Goal: Task Accomplishment & Management: Manage account settings

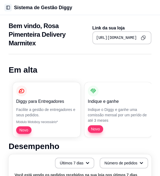
click at [6, 8] on button "Toggle Sidebar" at bounding box center [8, 8] width 8 height 8
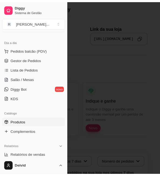
scroll to position [81, 0]
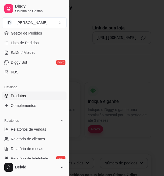
click at [33, 95] on link "Produtos" at bounding box center [34, 95] width 64 height 9
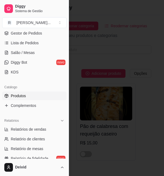
click at [108, 104] on div at bounding box center [82, 88] width 164 height 176
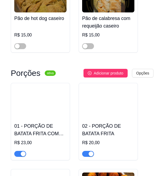
scroll to position [135, 0]
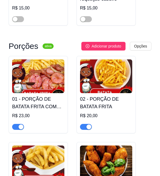
click at [37, 102] on h4 "01 - PORÇÃO DE BATATA FRITA COM CALABRESA ACEBOLADA" at bounding box center [38, 102] width 52 height 15
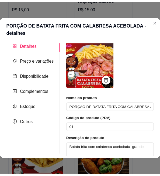
scroll to position [0, 0]
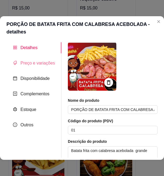
click at [37, 59] on div "Preço e variações" at bounding box center [33, 62] width 55 height 11
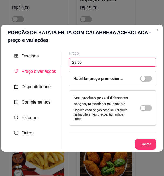
drag, startPoint x: 79, startPoint y: 62, endPoint x: 80, endPoint y: 58, distance: 4.1
click at [80, 58] on input "23,00" at bounding box center [113, 62] width 88 height 9
click at [82, 58] on input "23,00" at bounding box center [113, 62] width 88 height 9
type input "24,00"
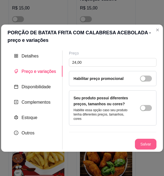
click at [108, 140] on button "Salvar" at bounding box center [146, 144] width 22 height 11
click at [108, 143] on button "Salvar" at bounding box center [145, 144] width 21 height 11
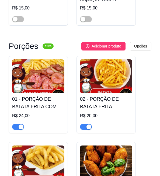
scroll to position [162, 0]
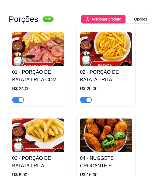
click at [100, 57] on img at bounding box center [106, 49] width 52 height 34
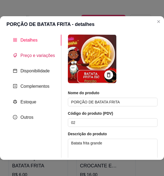
click at [30, 56] on span "Preço e variações" at bounding box center [37, 55] width 34 height 5
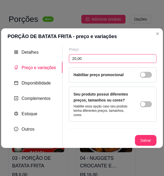
click at [83, 61] on input "20,00" at bounding box center [113, 58] width 88 height 9
click at [76, 59] on input "20,00" at bounding box center [113, 58] width 88 height 9
drag, startPoint x: 76, startPoint y: 59, endPoint x: 85, endPoint y: 58, distance: 9.0
click at [85, 58] on input "20,00" at bounding box center [113, 58] width 88 height 9
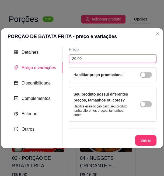
click at [73, 59] on input "20,00" at bounding box center [113, 58] width 88 height 9
drag, startPoint x: 75, startPoint y: 59, endPoint x: 88, endPoint y: 58, distance: 12.1
click at [88, 58] on input "20,00" at bounding box center [113, 58] width 88 height 9
type input "20,90"
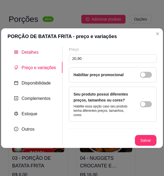
click at [26, 49] on div "Detalhes" at bounding box center [26, 52] width 25 height 7
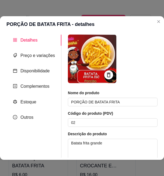
click at [97, 57] on img at bounding box center [92, 58] width 49 height 49
click at [36, 58] on span "Preço e variações" at bounding box center [37, 55] width 34 height 5
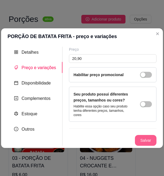
click at [108, 141] on button "Salvar" at bounding box center [146, 140] width 22 height 11
click at [108, 142] on button "Salvar" at bounding box center [145, 140] width 21 height 11
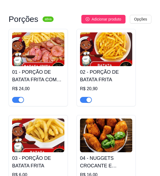
scroll to position [216, 0]
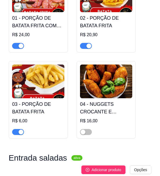
click at [55, 78] on img at bounding box center [38, 81] width 52 height 34
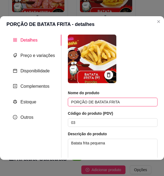
click at [102, 101] on input "PORÇÃO DE BATATA FRITA" at bounding box center [113, 102] width 90 height 9
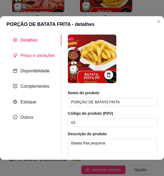
click at [47, 57] on span "Preço e variações" at bounding box center [37, 55] width 34 height 5
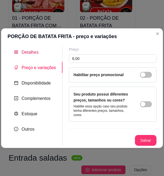
click at [32, 52] on span "Detalhes" at bounding box center [30, 52] width 17 height 5
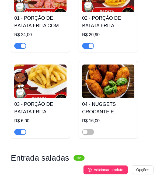
scroll to position [189, 0]
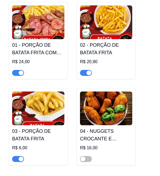
click at [44, 21] on img at bounding box center [38, 22] width 52 height 34
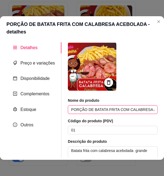
click at [108, 110] on input "PORÇÃO DE BATATA FRITA COM CALABRESA ACEBOLADA" at bounding box center [113, 109] width 90 height 9
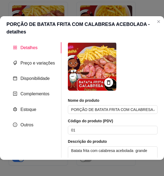
click at [108, 83] on div at bounding box center [108, 82] width 9 height 9
click at [106, 82] on icon at bounding box center [109, 82] width 6 height 6
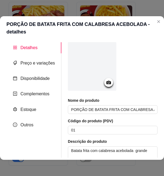
click at [106, 84] on icon at bounding box center [108, 83] width 5 height 4
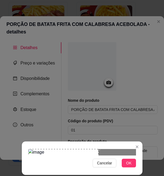
click at [94, 149] on div at bounding box center [82, 152] width 108 height 6
click at [108, 162] on span "OK" at bounding box center [128, 163] width 5 height 6
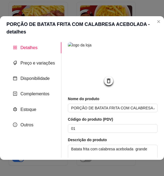
drag, startPoint x: 90, startPoint y: 60, endPoint x: 151, endPoint y: 42, distance: 63.8
click at [108, 42] on div "Detalhes Preço e variações Disponibilidade Complementos Estoque Outros Nome do …" at bounding box center [82, 100] width 164 height 120
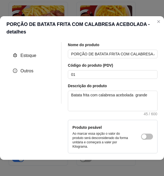
scroll to position [0, 0]
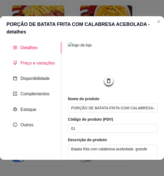
click at [33, 61] on span "Preço e variações" at bounding box center [37, 63] width 34 height 5
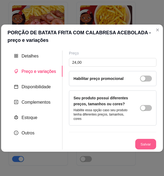
click at [108, 141] on button "Salvar" at bounding box center [145, 144] width 21 height 11
click at [108, 141] on button "Salvar" at bounding box center [146, 144] width 22 height 11
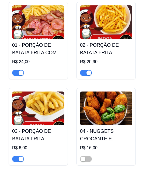
click at [49, 29] on img at bounding box center [38, 22] width 52 height 34
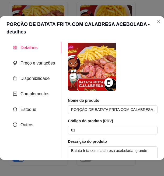
click at [106, 83] on icon at bounding box center [109, 82] width 6 height 6
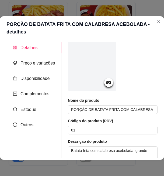
click at [106, 82] on icon at bounding box center [108, 83] width 5 height 4
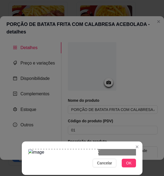
click at [108, 161] on span "OK" at bounding box center [128, 163] width 5 height 6
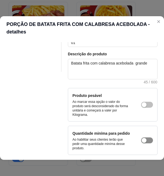
scroll to position [113, 0]
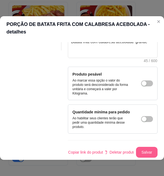
click at [108, 147] on button "Salvar" at bounding box center [147, 152] width 22 height 11
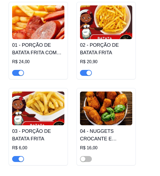
click at [49, 108] on img at bounding box center [38, 108] width 52 height 34
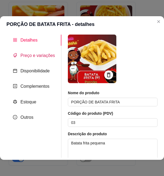
click at [40, 57] on span "Preço e variações" at bounding box center [37, 55] width 34 height 5
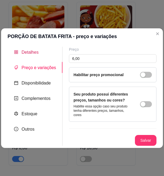
click at [36, 51] on span "Detalhes" at bounding box center [30, 52] width 17 height 5
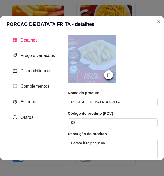
drag, startPoint x: 108, startPoint y: 73, endPoint x: 140, endPoint y: 67, distance: 33.5
click at [108, 67] on div at bounding box center [113, 59] width 90 height 50
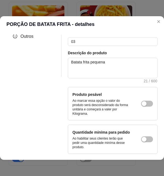
scroll to position [0, 0]
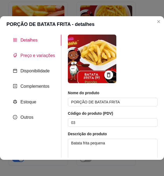
drag, startPoint x: 36, startPoint y: 56, endPoint x: 43, endPoint y: 60, distance: 8.8
click at [36, 56] on span "Preço e variações" at bounding box center [37, 55] width 34 height 5
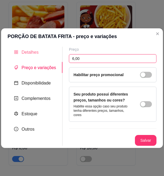
drag, startPoint x: 83, startPoint y: 56, endPoint x: 52, endPoint y: 57, distance: 31.0
click at [52, 57] on div "Detalhes Preço e variações Disponibilidade Complementos Estoque Outros Nome do …" at bounding box center [82, 96] width 149 height 99
type input "6,50"
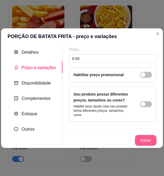
click at [108, 137] on button "Salvar" at bounding box center [146, 140] width 22 height 11
click at [108, 137] on button "Salvar" at bounding box center [145, 140] width 21 height 11
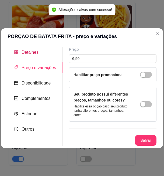
click at [32, 53] on span "Detalhes" at bounding box center [30, 52] width 17 height 5
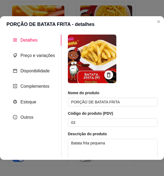
click at [107, 73] on icon at bounding box center [109, 75] width 4 height 5
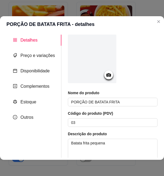
click at [108, 77] on icon at bounding box center [109, 75] width 6 height 6
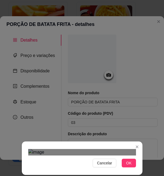
click at [25, 147] on div "Cancelar OK" at bounding box center [82, 158] width 121 height 23
click at [108, 147] on div "Cancelar OK" at bounding box center [82, 158] width 121 height 23
click at [108, 153] on div "Cancelar OK" at bounding box center [82, 158] width 121 height 23
click at [26, 147] on div "Cancelar OK" at bounding box center [82, 158] width 121 height 23
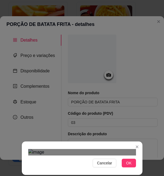
click at [108, 161] on button "OK" at bounding box center [129, 162] width 14 height 9
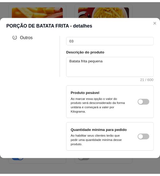
scroll to position [105, 0]
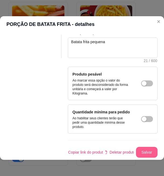
click at [108, 147] on button "Salvar" at bounding box center [147, 152] width 22 height 11
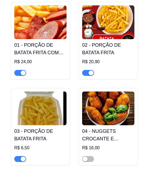
scroll to position [162, 0]
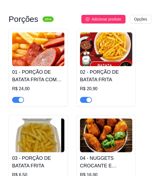
click at [105, 50] on img at bounding box center [106, 49] width 52 height 34
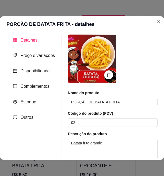
click at [107, 75] on icon at bounding box center [109, 75] width 4 height 5
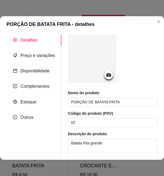
click at [104, 74] on div at bounding box center [108, 74] width 9 height 9
click at [108, 75] on circle at bounding box center [108, 74] width 1 height 1
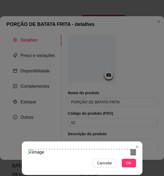
click at [19, 44] on div "Cancelar OK" at bounding box center [82, 88] width 164 height 176
click at [108, 158] on div "Cancelar OK" at bounding box center [82, 158] width 121 height 23
click at [108, 160] on button "OK" at bounding box center [129, 162] width 14 height 9
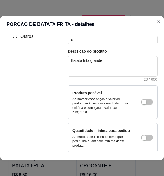
scroll to position [105, 0]
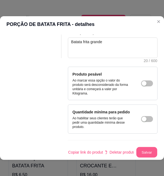
click at [108, 147] on button "Salvar" at bounding box center [146, 152] width 21 height 11
click at [108, 147] on button "Salvar" at bounding box center [147, 152] width 22 height 11
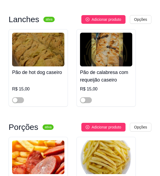
scroll to position [81, 0]
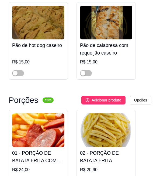
click at [46, 39] on img at bounding box center [38, 23] width 52 height 34
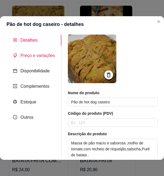
click at [33, 56] on span "Preço e variações" at bounding box center [37, 55] width 34 height 5
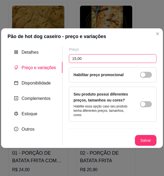
click at [86, 60] on input "15,00" at bounding box center [113, 58] width 88 height 9
click at [78, 58] on input "15,00" at bounding box center [113, 58] width 88 height 9
drag, startPoint x: 75, startPoint y: 58, endPoint x: 89, endPoint y: 58, distance: 14.3
click at [89, 58] on input "15,00" at bounding box center [113, 58] width 88 height 9
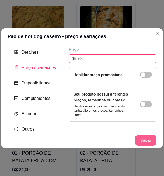
type input "15,70"
click at [108, 136] on button "Salvar" at bounding box center [146, 140] width 22 height 11
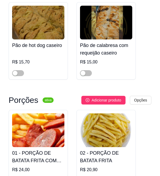
click at [108, 30] on img at bounding box center [106, 23] width 52 height 34
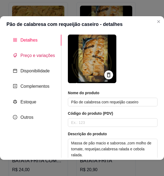
click at [34, 54] on span "Preço e variações" at bounding box center [37, 55] width 34 height 5
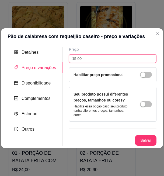
drag, startPoint x: 76, startPoint y: 58, endPoint x: 99, endPoint y: 58, distance: 22.6
click at [99, 58] on input "15,00" at bounding box center [113, 58] width 88 height 9
type input "15,70"
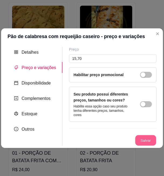
click at [108, 140] on button "Salvar" at bounding box center [145, 140] width 21 height 11
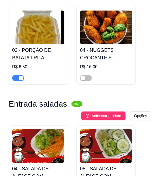
scroll to position [296, 0]
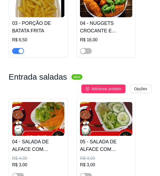
click at [92, 42] on div "R$ 16,00" at bounding box center [106, 40] width 52 height 6
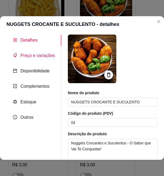
click at [50, 55] on span "Preço e variações" at bounding box center [37, 55] width 34 height 5
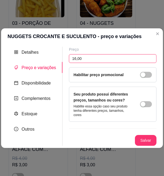
click at [86, 59] on input "16,00" at bounding box center [113, 58] width 88 height 9
click at [77, 58] on input "16,00" at bounding box center [113, 58] width 88 height 9
drag, startPoint x: 76, startPoint y: 59, endPoint x: 147, endPoint y: 59, distance: 71.2
click at [108, 59] on input "16,00" at bounding box center [113, 58] width 88 height 9
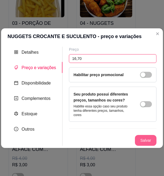
type input "16,70"
click at [108, 136] on button "Salvar" at bounding box center [146, 140] width 22 height 11
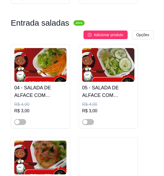
scroll to position [404, 0]
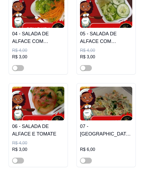
click at [49, 18] on img at bounding box center [38, 11] width 52 height 34
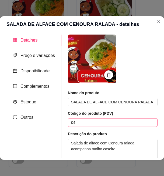
scroll to position [27, 0]
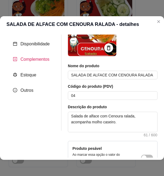
click at [40, 58] on span "Complementos" at bounding box center [34, 59] width 29 height 5
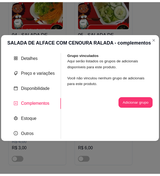
scroll to position [0, 0]
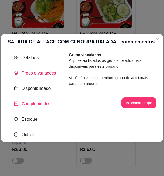
click at [42, 72] on span "Preço e variações" at bounding box center [39, 73] width 34 height 5
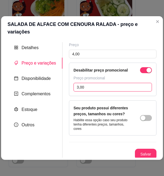
click at [88, 83] on input "3,00" at bounding box center [113, 87] width 78 height 9
click at [85, 84] on input "3,00" at bounding box center [113, 87] width 78 height 9
drag, startPoint x: 78, startPoint y: 82, endPoint x: 90, endPoint y: 82, distance: 12.7
click at [90, 83] on input "3,00" at bounding box center [113, 87] width 78 height 9
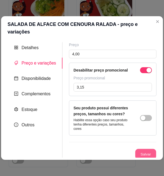
click at [108, 149] on button "Salvar" at bounding box center [145, 154] width 21 height 11
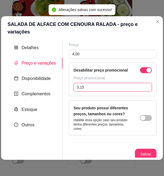
click at [87, 83] on input "3,15" at bounding box center [113, 87] width 78 height 9
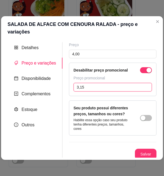
paste input "0,00"
drag, startPoint x: 85, startPoint y: 81, endPoint x: 70, endPoint y: 80, distance: 15.9
click at [70, 81] on div "Desabilitar preço promocional Preço promocional 0,00" at bounding box center [113, 79] width 88 height 33
type input "0,00"
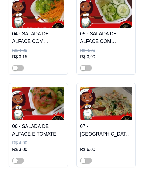
click at [46, 15] on img at bounding box center [38, 11] width 52 height 34
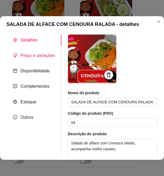
click at [31, 54] on span "Preço e variações" at bounding box center [37, 55] width 34 height 5
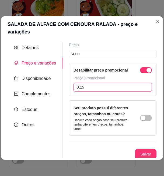
click at [88, 83] on input "3,15" at bounding box center [113, 87] width 78 height 9
click at [78, 83] on input "3,15" at bounding box center [113, 87] width 78 height 9
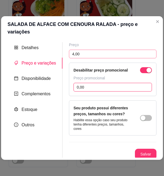
type input "0,00"
click at [106, 52] on input "4,00" at bounding box center [113, 54] width 88 height 9
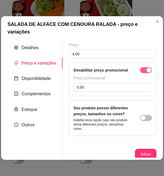
click at [108, 67] on span "button" at bounding box center [146, 70] width 12 height 6
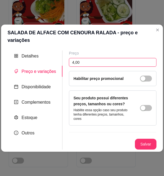
drag, startPoint x: 74, startPoint y: 60, endPoint x: 96, endPoint y: 58, distance: 22.2
click at [96, 58] on input "4,00" at bounding box center [113, 62] width 88 height 9
type input "4,20"
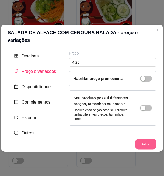
click at [108, 139] on button "Salvar" at bounding box center [145, 144] width 21 height 11
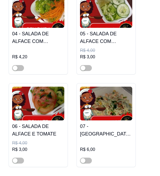
click at [106, 32] on h4 "05 - SALADA DE ALFACE COM [PERSON_NAME]" at bounding box center [106, 37] width 52 height 15
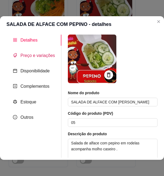
drag, startPoint x: 39, startPoint y: 56, endPoint x: 44, endPoint y: 56, distance: 5.1
click at [39, 56] on span "Preço e variações" at bounding box center [37, 55] width 34 height 5
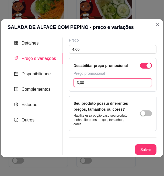
click at [87, 81] on input "3,00" at bounding box center [113, 82] width 78 height 9
drag, startPoint x: 153, startPoint y: 66, endPoint x: 150, endPoint y: 66, distance: 3.8
click at [108, 66] on div "Desabilitar preço promocional Preço promocional 3,00" at bounding box center [113, 74] width 88 height 33
click at [108, 66] on div "button" at bounding box center [149, 65] width 5 height 5
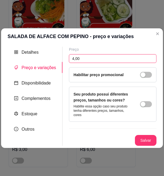
click at [85, 58] on input "4,00" at bounding box center [113, 58] width 88 height 9
drag, startPoint x: 75, startPoint y: 59, endPoint x: 99, endPoint y: 56, distance: 25.0
click at [99, 56] on input "4,00" at bounding box center [113, 58] width 88 height 9
type input "4,20"
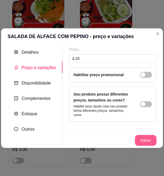
click at [108, 140] on button "Salvar" at bounding box center [146, 140] width 22 height 11
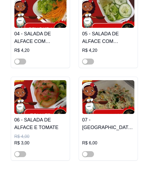
scroll to position [431, 0]
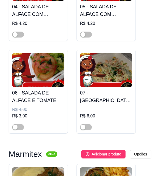
click at [26, 64] on img at bounding box center [38, 70] width 52 height 34
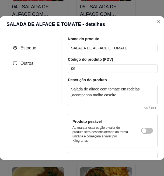
scroll to position [27, 0]
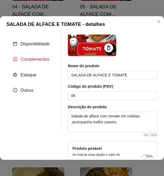
click at [34, 59] on span "Complementos" at bounding box center [34, 59] width 29 height 5
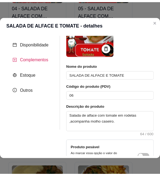
scroll to position [0, 0]
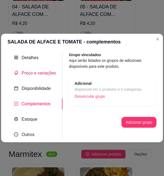
click at [41, 75] on span "Preço e variações" at bounding box center [39, 73] width 34 height 5
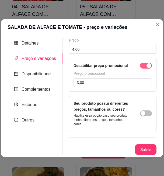
click at [108, 65] on div "button" at bounding box center [149, 65] width 5 height 5
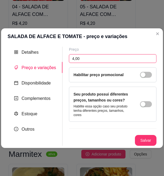
click at [80, 57] on input "4,00" at bounding box center [113, 58] width 88 height 9
type input "4,20"
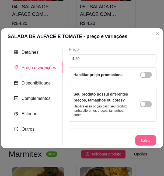
click at [108, 138] on button "Salvar" at bounding box center [145, 140] width 21 height 11
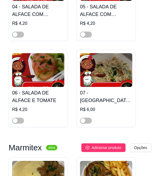
click at [108, 65] on img at bounding box center [106, 70] width 52 height 34
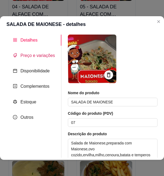
click at [30, 54] on span "Preço e variações" at bounding box center [37, 55] width 34 height 5
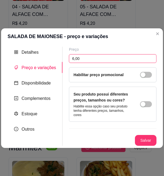
click at [74, 58] on input "6,00" at bounding box center [113, 58] width 88 height 9
drag, startPoint x: 73, startPoint y: 58, endPoint x: 94, endPoint y: 58, distance: 21.3
click at [94, 58] on input "6,00" at bounding box center [113, 58] width 88 height 9
type input "6,30"
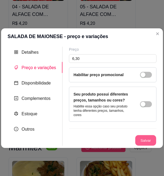
click at [108, 137] on button "Salvar" at bounding box center [145, 140] width 21 height 11
click at [108, 141] on button "Salvar" at bounding box center [146, 140] width 22 height 11
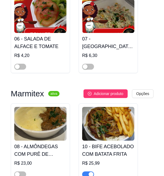
scroll to position [512, 0]
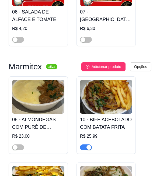
click at [44, 93] on img at bounding box center [38, 97] width 52 height 34
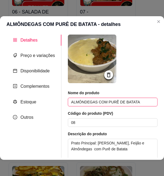
click at [108, 102] on input "ALMÔNDEGAS COM PURÊ DE BATATA" at bounding box center [113, 102] width 90 height 9
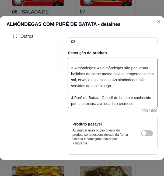
scroll to position [108, 0]
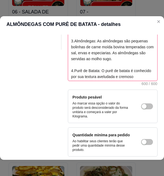
drag, startPoint x: 69, startPoint y: 116, endPoint x: 112, endPoint y: 77, distance: 58.8
click at [108, 77] on textarea "Prato Principal: [PERSON_NAME], Feijão e Almôndegas com Purê de Batata 1. Arroz…" at bounding box center [112, 56] width 89 height 50
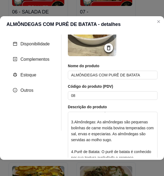
scroll to position [0, 0]
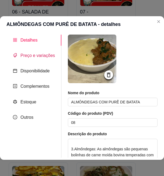
click at [40, 53] on span "Preço e variações" at bounding box center [37, 55] width 34 height 5
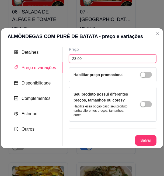
click at [93, 61] on input "23,00" at bounding box center [113, 58] width 88 height 9
drag, startPoint x: 73, startPoint y: 59, endPoint x: 85, endPoint y: 58, distance: 12.7
click at [85, 58] on input "23,00" at bounding box center [113, 58] width 88 height 9
click at [79, 59] on input "24,00" at bounding box center [113, 58] width 88 height 9
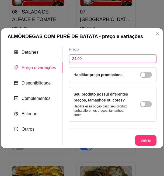
click at [79, 59] on input "24,00" at bounding box center [113, 58] width 88 height 9
type input "24,00"
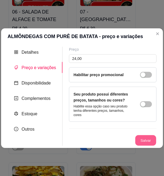
click at [108, 138] on button "Salvar" at bounding box center [145, 140] width 21 height 11
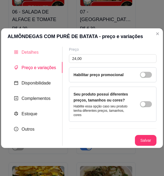
click at [39, 56] on div "Detalhes" at bounding box center [35, 52] width 55 height 11
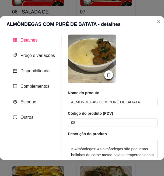
scroll to position [77, 0]
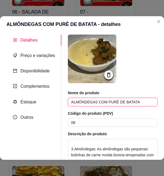
click at [106, 104] on input "ALMÔNDEGAS COM PURÊ DE BATATA" at bounding box center [113, 102] width 90 height 9
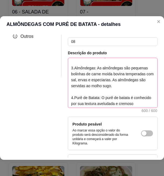
scroll to position [108, 0]
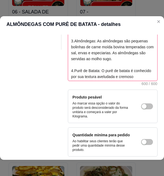
click at [86, 75] on textarea "Prato Principal: [PERSON_NAME], Feijão e Almôndegas com Purê de Batata 1. Arroz…" at bounding box center [112, 56] width 89 height 50
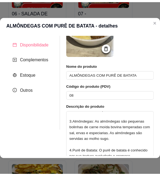
scroll to position [0, 0]
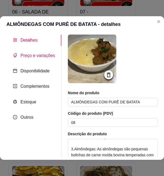
click at [32, 56] on span "Preço e variações" at bounding box center [37, 55] width 34 height 5
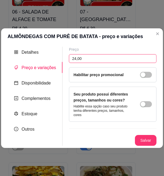
click at [79, 58] on input "24,00" at bounding box center [113, 58] width 88 height 9
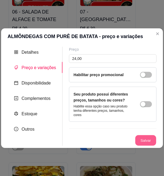
click at [108, 141] on button "Salvar" at bounding box center [145, 140] width 21 height 11
click at [108, 137] on button "Salvar" at bounding box center [146, 140] width 22 height 11
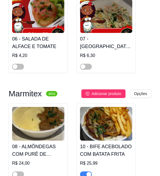
scroll to position [512, 0]
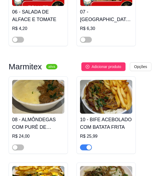
click at [108, 96] on img at bounding box center [106, 97] width 52 height 34
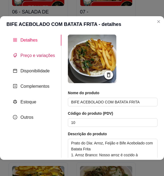
click at [41, 54] on span "Preço e variações" at bounding box center [37, 55] width 34 height 5
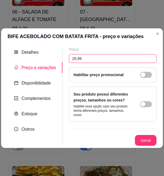
click at [75, 60] on input "25,99" at bounding box center [113, 58] width 88 height 9
type input "27,10"
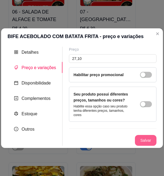
click at [108, 140] on button "Salvar" at bounding box center [146, 140] width 22 height 11
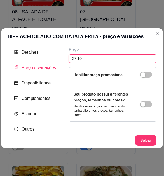
click at [73, 58] on input "27,10" at bounding box center [113, 58] width 88 height 9
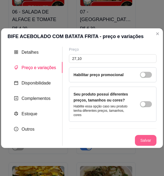
click at [108, 139] on button "Salvar" at bounding box center [146, 140] width 22 height 11
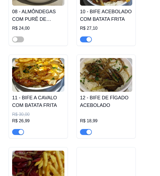
scroll to position [647, 0]
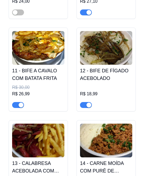
click at [37, 67] on h4 "11 - BIFE A CAVALO COM BATATA FRITA" at bounding box center [38, 74] width 52 height 15
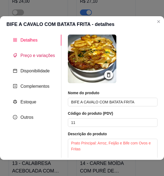
click at [34, 54] on span "Preço e variações" at bounding box center [37, 55] width 34 height 5
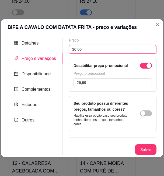
click at [78, 51] on input "30,00" at bounding box center [113, 49] width 88 height 9
click at [77, 51] on input "31,30" at bounding box center [113, 49] width 88 height 9
type input "31,30"
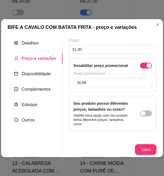
click at [108, 58] on div "Desabilitar preço promocional Preço promocional 26,99" at bounding box center [113, 74] width 88 height 33
click at [108, 65] on button "button" at bounding box center [146, 66] width 12 height 6
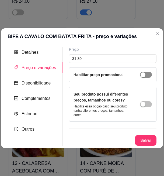
click at [108, 77] on span "button" at bounding box center [146, 75] width 12 height 6
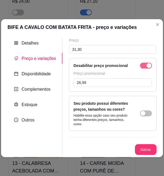
click at [108, 67] on div "button" at bounding box center [149, 65] width 5 height 5
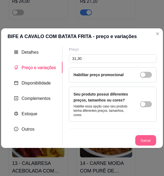
click at [108, 142] on button "Salvar" at bounding box center [145, 140] width 21 height 11
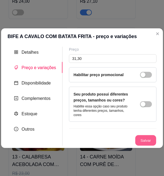
click at [108, 138] on button "Salvar" at bounding box center [145, 140] width 21 height 11
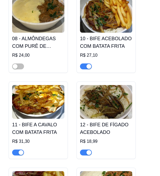
scroll to position [620, 0]
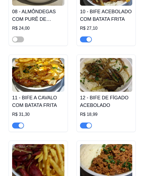
click at [102, 94] on h4 "12 - BIFE DE FÍGADO ACEBOLADO" at bounding box center [106, 101] width 52 height 15
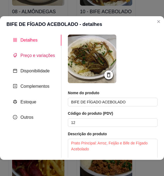
click at [41, 57] on span "Preço e variações" at bounding box center [37, 55] width 34 height 5
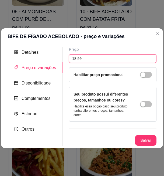
click at [80, 58] on input "18,99" at bounding box center [113, 58] width 88 height 9
click at [80, 58] on input "19,80" at bounding box center [113, 58] width 88 height 9
type input "19,80"
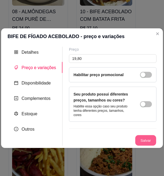
click at [108, 139] on button "Salvar" at bounding box center [145, 140] width 21 height 11
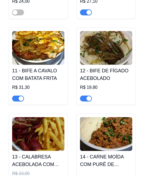
scroll to position [674, 0]
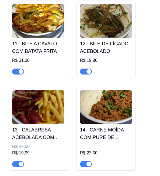
click at [47, 106] on img at bounding box center [38, 107] width 52 height 34
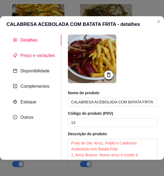
click at [31, 54] on span "Preço e variações" at bounding box center [37, 55] width 34 height 5
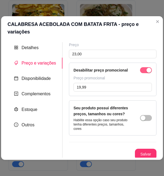
click at [108, 67] on span "button" at bounding box center [146, 70] width 12 height 6
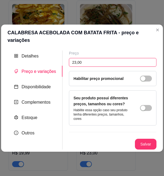
click at [74, 58] on input "23,00" at bounding box center [113, 62] width 88 height 9
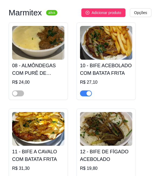
scroll to position [539, 0]
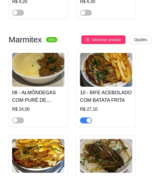
click at [41, 63] on img at bounding box center [38, 70] width 52 height 34
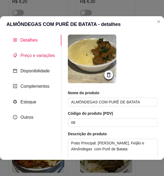
drag, startPoint x: 35, startPoint y: 54, endPoint x: 56, endPoint y: 50, distance: 21.7
click at [35, 54] on span "Preço e variações" at bounding box center [37, 55] width 34 height 5
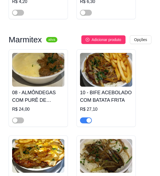
click at [102, 55] on img at bounding box center [106, 70] width 52 height 34
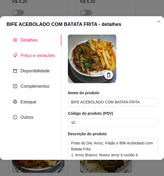
click at [32, 54] on span "Preço e variações" at bounding box center [37, 55] width 34 height 5
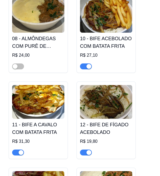
scroll to position [620, 0]
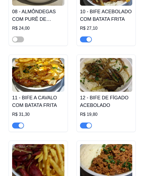
click at [42, 67] on img at bounding box center [38, 75] width 52 height 34
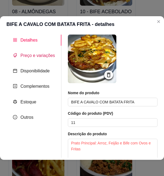
click at [30, 56] on span "Preço e variações" at bounding box center [37, 55] width 34 height 5
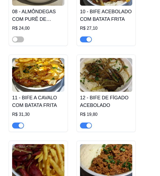
click at [105, 61] on img at bounding box center [106, 75] width 52 height 34
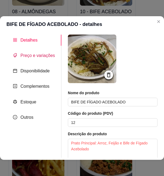
click at [43, 52] on div "Preço e variações" at bounding box center [34, 55] width 42 height 7
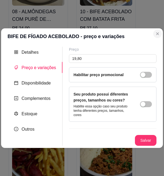
drag, startPoint x: 151, startPoint y: 35, endPoint x: 155, endPoint y: 35, distance: 3.8
click at [108, 35] on header "BIFE DE FÍGADO ACEBOLADO - preço e variações" at bounding box center [82, 36] width 162 height 16
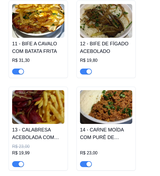
scroll to position [701, 0]
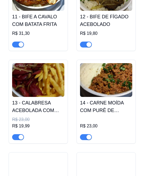
click at [47, 67] on img at bounding box center [38, 80] width 52 height 34
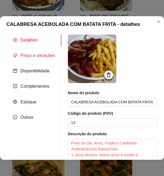
click at [44, 55] on span "Preço e variações" at bounding box center [37, 55] width 34 height 5
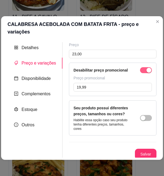
click at [108, 68] on div "button" at bounding box center [149, 70] width 5 height 5
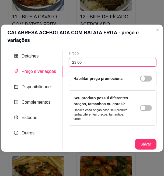
click at [82, 58] on input "23,00" at bounding box center [113, 62] width 88 height 9
click at [87, 58] on input "23,00" at bounding box center [113, 62] width 88 height 9
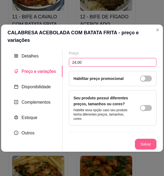
type input "24,00"
click at [108, 139] on button "Salvar" at bounding box center [146, 144] width 22 height 11
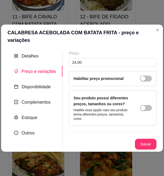
click at [108, 134] on div "Preço 24,00 Habilitar preço promocional Seu produto possui diferentes preços, t…" at bounding box center [113, 99] width 88 height 99
click at [108, 139] on button "Salvar" at bounding box center [146, 144] width 22 height 11
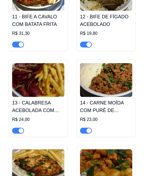
click at [102, 69] on img at bounding box center [106, 80] width 52 height 34
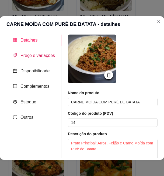
click at [45, 55] on span "Preço e variações" at bounding box center [37, 55] width 34 height 5
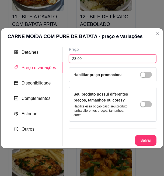
click at [81, 61] on input "23,00" at bounding box center [113, 58] width 88 height 9
click at [76, 59] on input "24,00" at bounding box center [113, 58] width 88 height 9
type input "24,00"
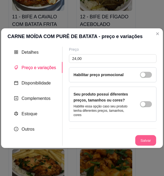
click at [108, 137] on button "Salvar" at bounding box center [145, 140] width 21 height 11
click at [108, 143] on button "Salvar" at bounding box center [146, 140] width 22 height 11
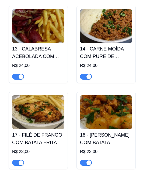
scroll to position [782, 0]
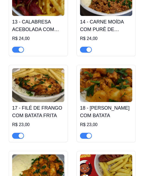
click at [42, 76] on img at bounding box center [38, 85] width 52 height 34
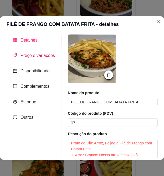
click at [36, 54] on span "Preço e variações" at bounding box center [37, 55] width 34 height 5
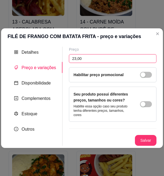
click at [73, 57] on input "23,00" at bounding box center [113, 58] width 88 height 9
type input "24,00"
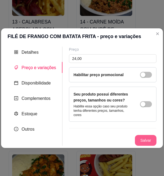
click at [108, 141] on button "Salvar" at bounding box center [146, 140] width 22 height 11
click at [108, 139] on button "Salvar" at bounding box center [146, 140] width 22 height 11
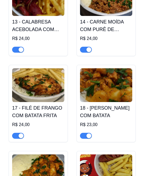
scroll to position [809, 0]
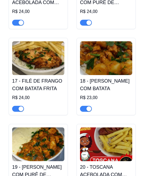
click at [107, 54] on img at bounding box center [106, 58] width 52 height 34
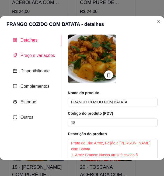
click at [38, 55] on span "Preço e variações" at bounding box center [37, 55] width 34 height 5
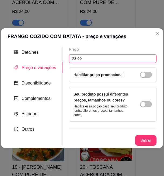
click at [77, 59] on input "23,00" at bounding box center [113, 58] width 88 height 9
type input "24,00"
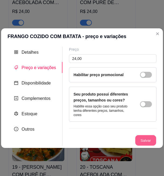
click at [108, 138] on button "Salvar" at bounding box center [145, 140] width 21 height 11
click at [108, 139] on button "Salvar" at bounding box center [146, 140] width 22 height 11
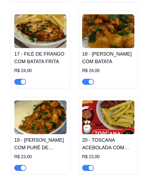
scroll to position [862, 0]
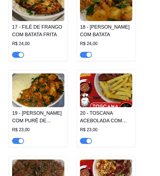
click at [41, 79] on img at bounding box center [38, 90] width 52 height 34
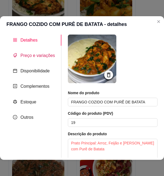
click at [34, 58] on span "Preço e variações" at bounding box center [37, 55] width 34 height 5
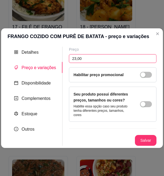
click at [75, 59] on input "23,00" at bounding box center [113, 58] width 88 height 9
type input "24,00"
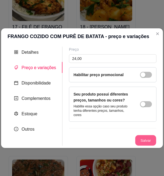
click at [108, 140] on button "Salvar" at bounding box center [145, 140] width 21 height 11
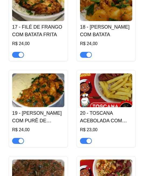
click at [102, 89] on img at bounding box center [106, 90] width 52 height 34
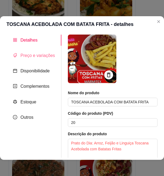
click at [40, 52] on div "Preço e variações" at bounding box center [33, 55] width 55 height 11
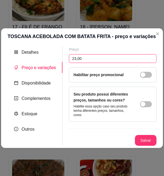
click at [73, 57] on input "23,00" at bounding box center [113, 58] width 88 height 9
click at [74, 58] on input "23,00" at bounding box center [113, 58] width 88 height 9
click at [72, 58] on input "23,00" at bounding box center [113, 58] width 88 height 9
type input "24,00"
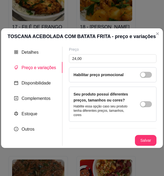
click at [108, 135] on div "Salvar" at bounding box center [113, 140] width 88 height 11
click at [108, 137] on button "Salvar" at bounding box center [145, 140] width 21 height 11
drag, startPoint x: 159, startPoint y: 80, endPoint x: 21, endPoint y: 52, distance: 140.7
click at [21, 52] on div "Detalhes" at bounding box center [26, 52] width 25 height 7
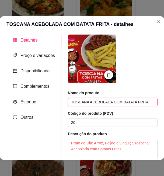
click at [82, 103] on input "TOSCANA ACEBOLADA COM BATATA FRITA" at bounding box center [113, 102] width 90 height 9
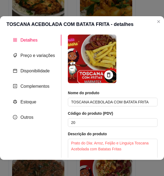
click at [104, 58] on img at bounding box center [92, 58] width 49 height 49
click at [38, 55] on span "Preço e variações" at bounding box center [37, 55] width 34 height 5
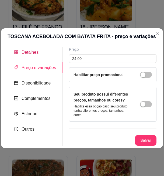
click at [32, 50] on span "Detalhes" at bounding box center [30, 52] width 17 height 5
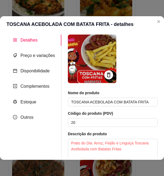
click at [107, 77] on icon at bounding box center [109, 75] width 4 height 5
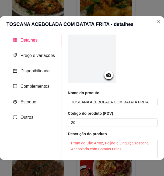
click at [108, 77] on icon at bounding box center [109, 75] width 6 height 6
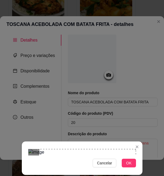
click at [108, 161] on span "OK" at bounding box center [128, 163] width 5 height 6
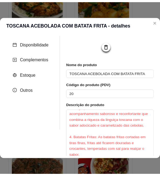
scroll to position [135, 0]
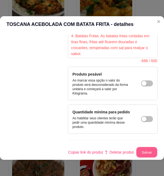
click at [108, 147] on button "Salvar" at bounding box center [146, 152] width 21 height 11
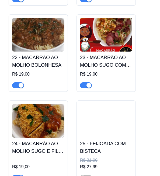
scroll to position [974, 0]
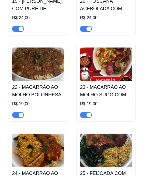
click at [48, 53] on img at bounding box center [38, 64] width 52 height 34
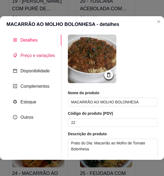
click at [44, 54] on span "Preço e variações" at bounding box center [37, 55] width 34 height 5
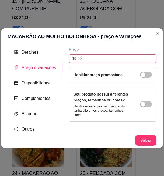
click at [77, 60] on input "19,00" at bounding box center [113, 58] width 88 height 9
click at [78, 59] on input "19,00" at bounding box center [113, 58] width 88 height 9
drag, startPoint x: 76, startPoint y: 59, endPoint x: 94, endPoint y: 59, distance: 18.1
click at [94, 59] on input "19,00" at bounding box center [113, 58] width 88 height 9
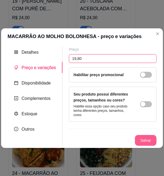
type input "19,80"
click at [108, 140] on button "Salvar" at bounding box center [146, 140] width 22 height 11
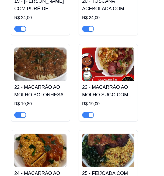
scroll to position [947, 0]
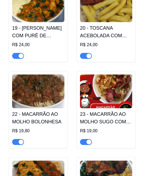
click at [93, 114] on h4 "23 - MACARRÃO AO MOLHO SUGO COM CALABRESA ACEBOLADA" at bounding box center [106, 117] width 52 height 15
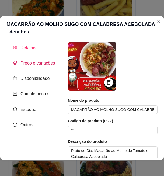
click at [31, 65] on span "Preço e variações" at bounding box center [37, 63] width 34 height 5
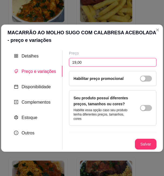
drag, startPoint x: 83, startPoint y: 63, endPoint x: 75, endPoint y: 63, distance: 7.8
click at [75, 63] on input "19,00" at bounding box center [113, 62] width 88 height 9
type input "19,80"
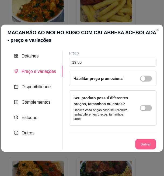
click at [108, 141] on button "Salvar" at bounding box center [145, 144] width 21 height 11
click at [39, 49] on div "Detalhes Preço e variações Disponibilidade Complementos Estoque Outros Nome do …" at bounding box center [82, 99] width 162 height 103
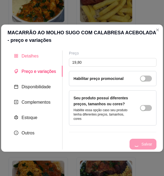
click at [38, 55] on div "Detalhes" at bounding box center [35, 55] width 55 height 11
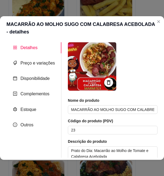
click at [106, 83] on icon at bounding box center [109, 82] width 6 height 6
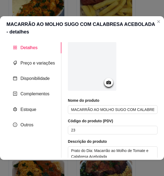
click at [94, 80] on div at bounding box center [92, 66] width 49 height 49
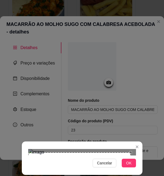
click at [26, 147] on div "Cancelar OK" at bounding box center [82, 158] width 121 height 23
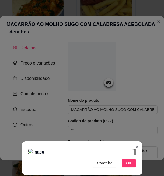
click at [108, 141] on section "Cancelar OK" at bounding box center [82, 157] width 121 height 33
click at [108, 150] on div "Cancelar OK" at bounding box center [82, 158] width 121 height 23
click at [108, 162] on span "OK" at bounding box center [128, 163] width 5 height 6
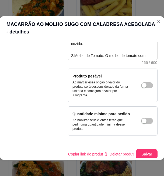
scroll to position [142, 0]
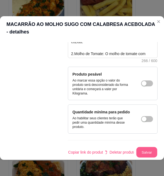
click at [108, 147] on button "Salvar" at bounding box center [146, 152] width 21 height 11
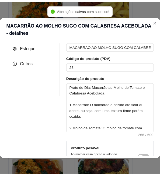
scroll to position [0, 0]
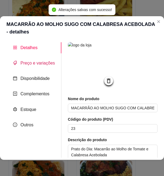
click at [32, 61] on span "Preço e variações" at bounding box center [37, 63] width 34 height 5
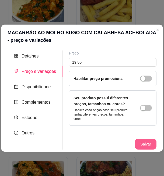
click at [108, 148] on button "Salvar" at bounding box center [146, 144] width 22 height 11
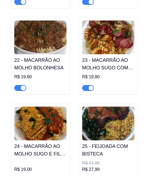
scroll to position [1028, 0]
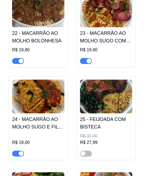
click at [57, 99] on img at bounding box center [38, 97] width 52 height 34
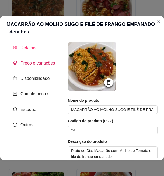
click at [44, 65] on span "Preço e variações" at bounding box center [37, 63] width 34 height 5
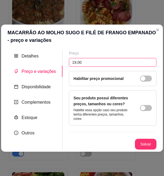
drag, startPoint x: 75, startPoint y: 64, endPoint x: 84, endPoint y: 63, distance: 9.0
click at [84, 63] on input "19,00" at bounding box center [113, 62] width 88 height 9
type input "19,80"
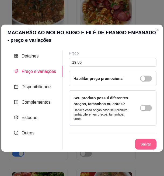
click at [108, 141] on button "Salvar" at bounding box center [146, 144] width 22 height 11
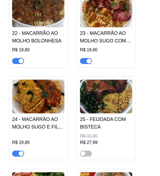
click at [103, 98] on img at bounding box center [106, 97] width 52 height 34
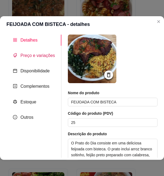
click at [38, 56] on span "Preço e variações" at bounding box center [37, 55] width 34 height 5
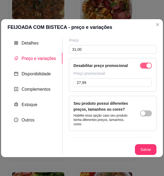
click at [108, 64] on button "button" at bounding box center [146, 66] width 12 height 6
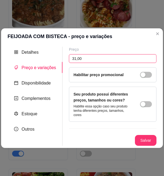
click at [81, 56] on input "31,00" at bounding box center [113, 58] width 88 height 9
type input "32,30"
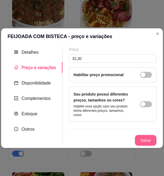
click at [108, 137] on button "Salvar" at bounding box center [146, 140] width 22 height 11
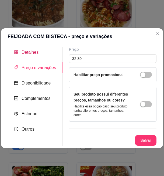
click at [32, 54] on span "Detalhes" at bounding box center [30, 52] width 17 height 5
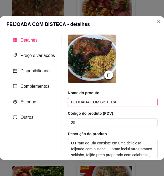
click at [95, 101] on input "FEIJOADA COM BISTECA" at bounding box center [113, 102] width 90 height 9
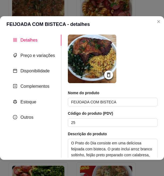
click at [107, 73] on icon at bounding box center [109, 75] width 4 height 5
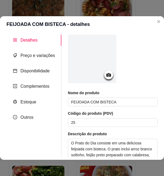
click at [107, 78] on div at bounding box center [108, 74] width 9 height 9
click at [108, 74] on circle at bounding box center [108, 74] width 1 height 1
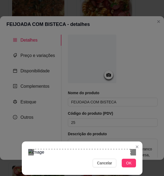
click at [108, 147] on div "Cancelar OK" at bounding box center [82, 158] width 121 height 23
click at [27, 148] on div "Cancelar OK" at bounding box center [82, 158] width 121 height 23
click at [108, 162] on span "OK" at bounding box center [128, 163] width 5 height 6
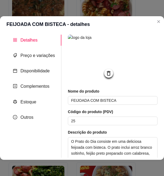
scroll to position [54, 0]
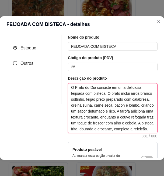
click at [108, 114] on textarea "O Prato do Dia consiste em uma deliciosa feijoada com bisteca. O prato inclui a…" at bounding box center [112, 108] width 89 height 50
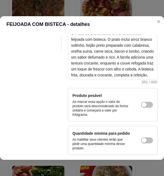
scroll to position [135, 0]
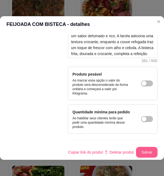
click at [108, 147] on button "Salvar" at bounding box center [147, 152] width 22 height 11
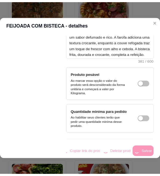
scroll to position [0, 0]
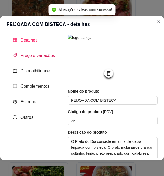
click at [41, 54] on span "Preço e variações" at bounding box center [37, 55] width 34 height 5
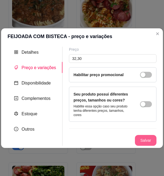
click at [108, 138] on button "Salvar" at bounding box center [146, 140] width 22 height 11
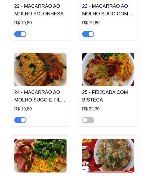
scroll to position [1082, 0]
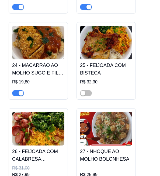
click at [48, 122] on img at bounding box center [38, 129] width 52 height 34
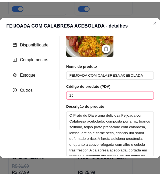
scroll to position [54, 0]
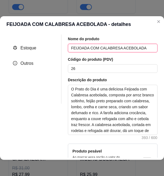
click at [106, 48] on input "FEIJOADA COM CALABRESA ACEBOLADA" at bounding box center [113, 48] width 90 height 9
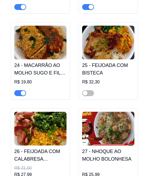
scroll to position [1109, 0]
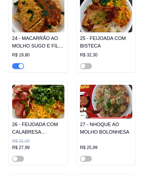
click at [47, 97] on img at bounding box center [38, 102] width 52 height 34
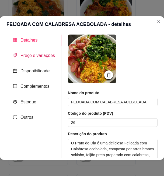
click at [35, 55] on span "Preço e variações" at bounding box center [37, 55] width 34 height 5
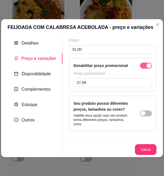
click at [108, 66] on div "button" at bounding box center [149, 65] width 5 height 5
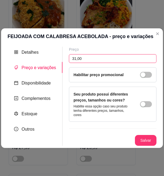
click at [76, 59] on input "31,00" at bounding box center [113, 58] width 88 height 9
drag, startPoint x: 72, startPoint y: 59, endPoint x: 114, endPoint y: 58, distance: 42.0
click at [108, 58] on input "31,00" at bounding box center [113, 58] width 88 height 9
click at [81, 61] on input "31,00" at bounding box center [113, 58] width 88 height 9
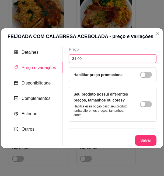
click at [81, 58] on input "31,00" at bounding box center [113, 58] width 88 height 9
type input "32,30"
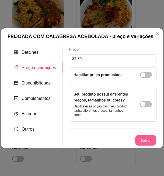
click at [108, 140] on button "Salvar" at bounding box center [145, 140] width 21 height 11
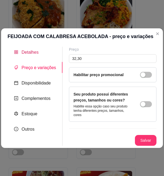
click at [33, 50] on span "Detalhes" at bounding box center [30, 52] width 17 height 5
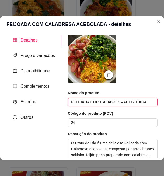
click at [94, 99] on input "FEIJOADA COM CALABRESA ACEBOLADA" at bounding box center [113, 102] width 90 height 9
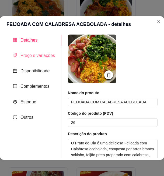
click at [28, 51] on div "Preço e variações" at bounding box center [33, 55] width 55 height 11
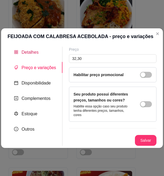
click at [28, 50] on span "Detalhes" at bounding box center [30, 52] width 17 height 5
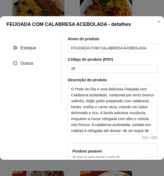
scroll to position [81, 0]
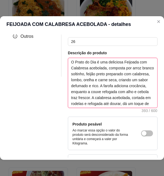
click at [105, 86] on textarea "O Prato do Dia é uma deliciosa Feijoada com Calabresa acebolada, composta por a…" at bounding box center [112, 83] width 89 height 50
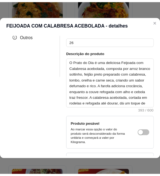
scroll to position [0, 0]
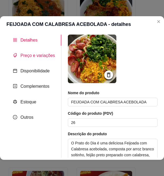
click at [23, 57] on span "Preço e variações" at bounding box center [37, 55] width 34 height 5
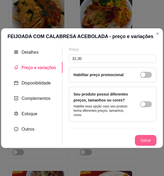
click at [108, 142] on button "Salvar" at bounding box center [146, 140] width 22 height 11
click at [108, 140] on button "Salvar" at bounding box center [146, 140] width 22 height 11
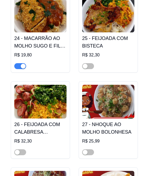
scroll to position [1136, 0]
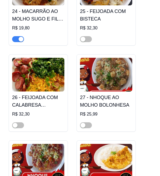
click at [108, 94] on h4 "27 - NHOQUE AO MOLHO BOLONHESA" at bounding box center [106, 101] width 52 height 15
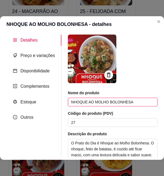
click at [108, 101] on input "NHOQUE AO MOLHO BOLONHESA" at bounding box center [113, 102] width 90 height 9
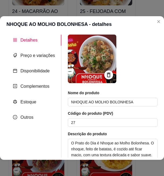
click at [107, 75] on icon at bounding box center [109, 75] width 4 height 5
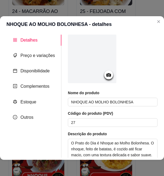
click at [91, 71] on div at bounding box center [92, 58] width 49 height 49
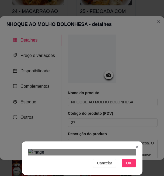
click at [108, 162] on button "OK" at bounding box center [129, 162] width 14 height 9
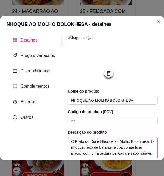
scroll to position [54, 0]
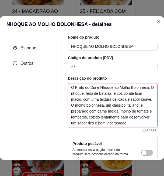
click at [97, 105] on textarea "O Prato do Dia é Nhoque ao Molho Bolonhesa. O nhoque, feito de batatas, é cozid…" at bounding box center [112, 105] width 89 height 44
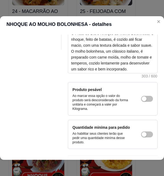
scroll to position [129, 0]
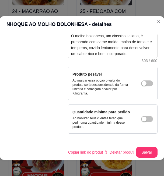
click at [108, 142] on div "Nome do produto NHOQUE AO MOLHO BOLONHESA Código do produto (PDV) 27 Descrição …" at bounding box center [113, 34] width 90 height 246
click at [108, 147] on button "Salvar" at bounding box center [147, 152] width 22 height 11
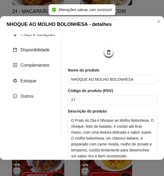
scroll to position [0, 0]
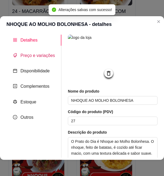
click at [35, 54] on span "Preço e variações" at bounding box center [37, 55] width 34 height 5
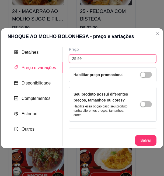
click at [79, 58] on input "25,99" at bounding box center [113, 58] width 88 height 9
type input "27,10"
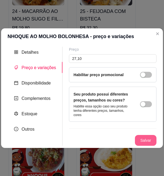
click at [108, 139] on button "Salvar" at bounding box center [146, 140] width 22 height 11
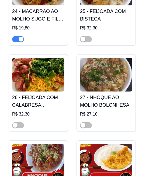
click at [94, 70] on img at bounding box center [106, 75] width 52 height 34
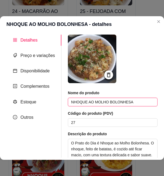
click at [94, 100] on input "NHOQUE AO MOLHO BOLONHESA" at bounding box center [113, 102] width 90 height 9
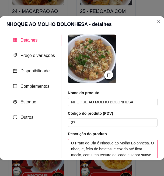
scroll to position [54, 0]
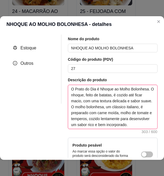
click at [96, 114] on textarea "O Prato do Dia é Nhoque ao Molho Bolonhesa. O nhoque, feito de batatas, é cozid…" at bounding box center [112, 107] width 89 height 44
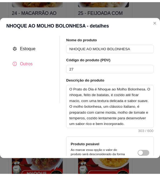
scroll to position [0, 0]
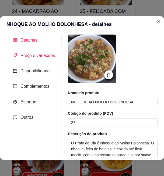
click at [28, 56] on span "Preço e variações" at bounding box center [37, 55] width 34 height 5
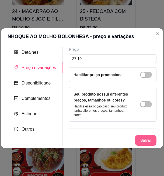
click at [108, 139] on button "Salvar" at bounding box center [146, 140] width 22 height 11
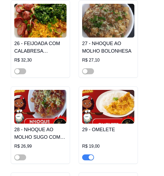
scroll to position [1217, 0]
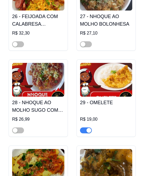
click at [46, 77] on img at bounding box center [38, 80] width 52 height 34
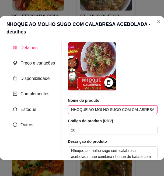
click at [107, 109] on input "NHOQUE AO MOLHO SUGO COM CALABRESA ACEBOLADA" at bounding box center [113, 109] width 90 height 9
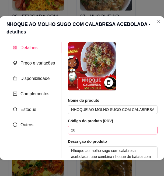
scroll to position [27, 0]
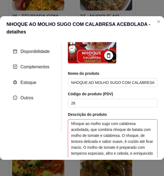
click at [108, 138] on textarea "Nhoque ao molho sugo com calabresa acebolada, que combina nhoque de batata com …" at bounding box center [112, 144] width 89 height 50
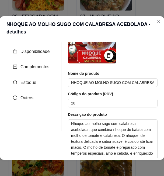
scroll to position [0, 0]
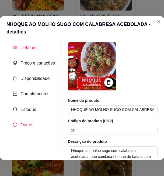
click at [27, 123] on span "Outros" at bounding box center [26, 124] width 13 height 5
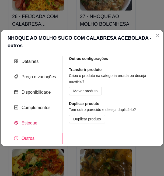
click at [28, 121] on span "Estoque" at bounding box center [30, 122] width 16 height 5
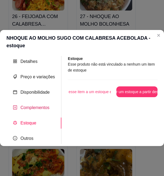
click at [39, 105] on span "Complementos" at bounding box center [34, 107] width 29 height 5
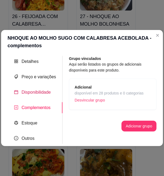
click at [33, 90] on span "Disponibilidade" at bounding box center [36, 92] width 29 height 5
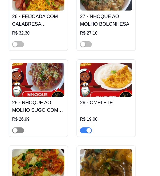
click at [15, 128] on div "button" at bounding box center [15, 130] width 5 height 5
click at [19, 122] on div at bounding box center [38, 127] width 52 height 11
click at [20, 128] on div "button" at bounding box center [21, 130] width 5 height 5
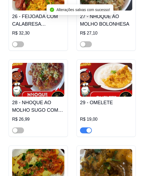
click at [40, 82] on img at bounding box center [38, 80] width 52 height 34
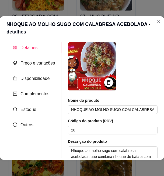
click at [106, 81] on icon at bounding box center [109, 82] width 6 height 6
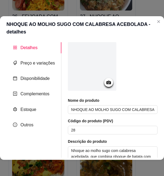
click at [89, 64] on div at bounding box center [92, 66] width 49 height 49
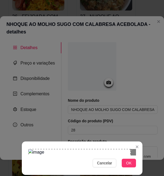
click at [23, 141] on section "Cancelar OK" at bounding box center [82, 157] width 121 height 33
click at [108, 160] on div "Cancelar OK" at bounding box center [82, 158] width 121 height 23
click at [108, 164] on span "OK" at bounding box center [128, 163] width 5 height 6
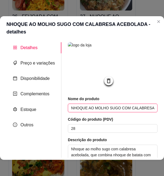
click at [108, 109] on input "NHOQUE AO MOLHO SUGO COM CALABRESA ACEBOLADA" at bounding box center [113, 107] width 90 height 9
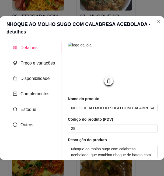
click at [106, 82] on icon at bounding box center [109, 81] width 6 height 6
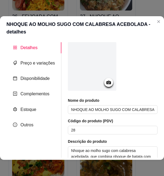
click at [107, 83] on icon at bounding box center [109, 82] width 6 height 6
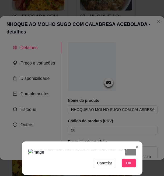
click at [108, 149] on img at bounding box center [82, 152] width 108 height 6
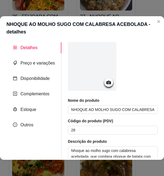
click at [106, 81] on icon at bounding box center [109, 82] width 6 height 6
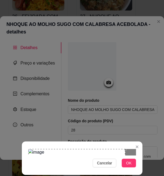
click at [108, 152] on div at bounding box center [82, 152] width 108 height 6
click at [108, 161] on span "OK" at bounding box center [128, 163] width 5 height 6
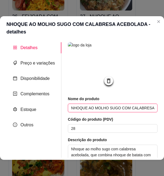
click at [94, 111] on input "NHOQUE AO MOLHO SUGO COM CALABRESA ACEBOLADA" at bounding box center [113, 107] width 90 height 9
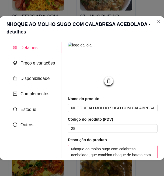
scroll to position [54, 0]
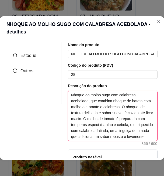
click at [108, 110] on textarea "Nhoque ao molho sugo com calabresa acebolada, que combina nhoque de batata com …" at bounding box center [112, 116] width 89 height 50
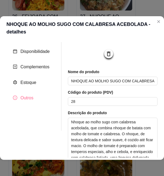
scroll to position [0, 0]
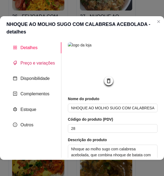
click at [40, 60] on div "Preço e variações" at bounding box center [34, 63] width 42 height 7
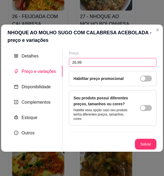
click at [81, 64] on input "26,99" at bounding box center [113, 62] width 88 height 9
click at [81, 64] on input "28,10" at bounding box center [113, 62] width 88 height 9
type input "28,10"
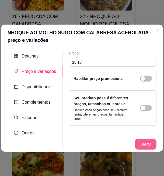
click at [108, 142] on button "Salvar" at bounding box center [146, 144] width 22 height 11
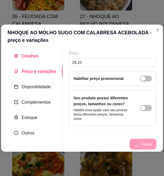
click at [35, 56] on span "Detalhes" at bounding box center [30, 56] width 17 height 5
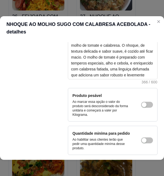
scroll to position [142, 0]
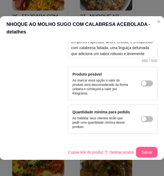
click at [108, 147] on button "Salvar" at bounding box center [147, 152] width 22 height 11
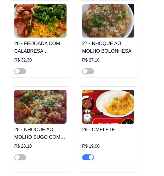
scroll to position [1217, 0]
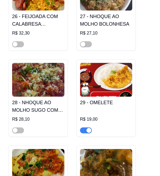
click at [39, 101] on h4 "28 - NHOQUE AO MOLHO SUGO COM CALABRESA ACEBOLADA" at bounding box center [38, 106] width 52 height 15
click at [39, 99] on h4 "28 - NHOQUE AO MOLHO SUGO COM CALABRESA ACEBOLADA" at bounding box center [38, 106] width 52 height 15
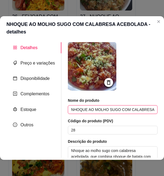
click at [108, 109] on input "NHOQUE AO MOLHO SUGO COM CALABRESA ACEBOLADA" at bounding box center [113, 109] width 90 height 9
click at [108, 110] on input "NHOQUE AO MOLHO SUGO COM CALABRESA ACEBOLADA" at bounding box center [113, 109] width 90 height 9
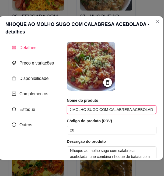
drag, startPoint x: 141, startPoint y: 110, endPoint x: 164, endPoint y: 111, distance: 22.9
click at [108, 108] on input "NHOQUE AO MOLHO SUGO COM CALABRESA ACEBOLADA" at bounding box center [112, 109] width 90 height 9
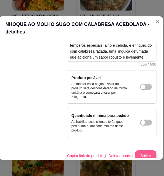
type input "NHOQUE AO MOLHO SUGO COM CALABRESA"
click at [108, 151] on button "Salvar" at bounding box center [145, 155] width 21 height 11
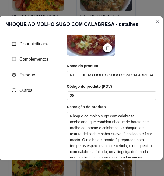
scroll to position [0, 0]
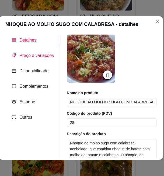
click at [34, 55] on span "Preço e variações" at bounding box center [36, 55] width 34 height 5
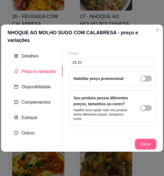
click at [108, 139] on button "Salvar" at bounding box center [146, 144] width 22 height 11
click at [108, 139] on button "Salvar" at bounding box center [145, 144] width 21 height 11
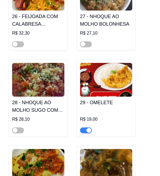
scroll to position [1190, 0]
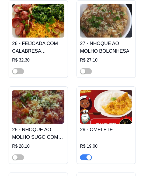
click at [106, 109] on img at bounding box center [106, 107] width 52 height 34
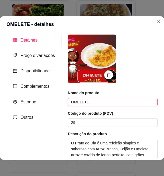
click at [79, 102] on input "OMELETE" at bounding box center [113, 102] width 90 height 9
paste input "28,10"
type input "OMELETE"
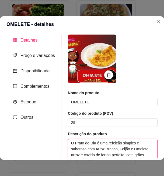
click at [94, 139] on textarea "O Prato do Dia é uma refeição simples e saborosa com Arroz Branco, Feijão e Ome…" at bounding box center [112, 164] width 89 height 50
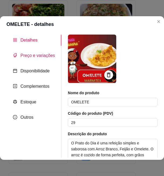
click at [38, 55] on span "Preço e variações" at bounding box center [37, 55] width 34 height 5
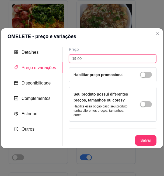
click at [76, 57] on input "19,00" at bounding box center [113, 58] width 88 height 9
drag, startPoint x: 76, startPoint y: 57, endPoint x: 89, endPoint y: 58, distance: 13.0
click at [89, 58] on input "19,00" at bounding box center [113, 58] width 88 height 9
click at [80, 60] on input "19,00" at bounding box center [113, 58] width 88 height 9
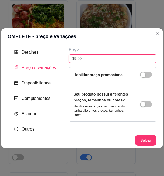
click at [77, 60] on input "19,00" at bounding box center [113, 58] width 88 height 9
drag, startPoint x: 75, startPoint y: 59, endPoint x: 87, endPoint y: 57, distance: 12.1
click at [87, 57] on input "19,00" at bounding box center [113, 58] width 88 height 9
type input "19,80"
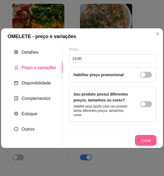
click at [108, 140] on button "Salvar" at bounding box center [146, 140] width 22 height 11
click at [108, 139] on button "Salvar" at bounding box center [146, 140] width 22 height 11
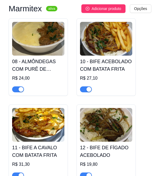
scroll to position [543, 0]
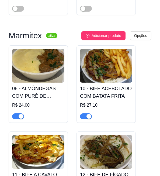
click at [41, 58] on img at bounding box center [38, 66] width 52 height 34
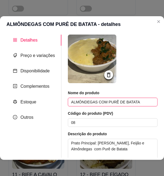
click at [94, 103] on input "ALMÔNDEGAS COM PURÊ DE BATATA" at bounding box center [113, 102] width 90 height 9
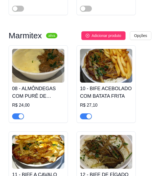
click at [105, 82] on div "10 - BIFE ACEBOLADO COM BATATA FRITA R$ 27,10" at bounding box center [106, 100] width 52 height 37
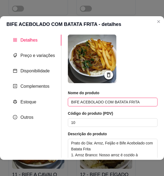
click at [107, 103] on input "BIFE ACEBOLADO COM BATATA FRITA" at bounding box center [113, 102] width 90 height 9
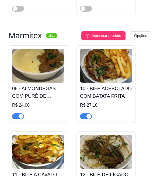
scroll to position [570, 0]
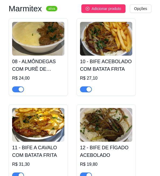
click at [44, 108] on img at bounding box center [38, 125] width 52 height 34
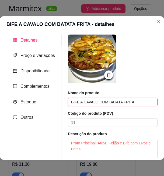
click at [108, 101] on input "BIFE A CAVALO COM BATATA FRITA" at bounding box center [113, 102] width 90 height 9
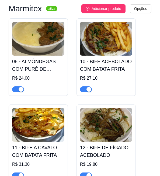
click at [97, 110] on img at bounding box center [106, 125] width 52 height 34
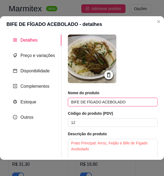
click at [96, 102] on input "BIFE DE FÍGADO ACEBOLADO" at bounding box center [113, 102] width 90 height 9
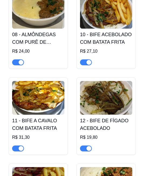
scroll to position [651, 0]
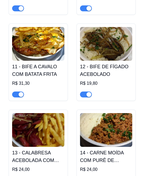
click at [45, 116] on img at bounding box center [38, 130] width 52 height 34
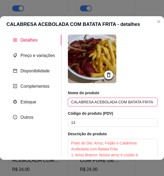
click at [104, 102] on input "CALABRESA ACEBOLADA COM BATATA FRITA" at bounding box center [113, 102] width 90 height 9
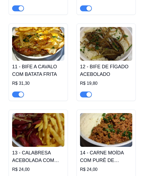
click at [100, 120] on img at bounding box center [106, 130] width 52 height 34
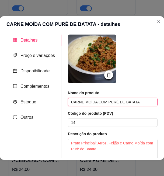
click at [95, 103] on input "CARNE MOÍDA COM PURÊ DE BATATA" at bounding box center [113, 102] width 90 height 9
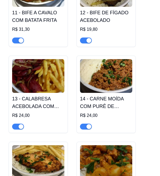
scroll to position [759, 0]
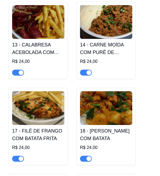
click at [31, 98] on img at bounding box center [38, 108] width 52 height 34
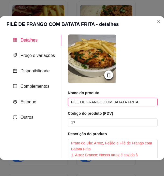
click at [99, 103] on input "FILÉ DE FRANGO COM BATATA FRITA" at bounding box center [113, 102] width 90 height 9
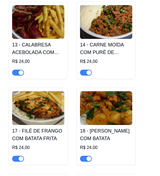
click at [103, 102] on img at bounding box center [106, 108] width 52 height 34
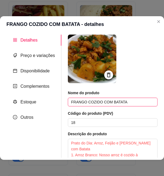
click at [100, 101] on input "FRANGO COZIDO COM BATATA" at bounding box center [113, 102] width 90 height 9
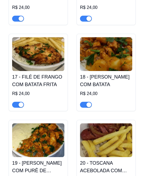
scroll to position [840, 0]
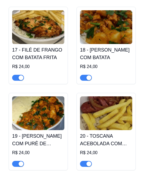
click at [34, 106] on img at bounding box center [38, 113] width 52 height 34
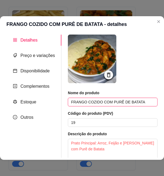
click at [98, 103] on input "FRANGO COZIDO COM PURÊ DE BATATA" at bounding box center [113, 102] width 90 height 9
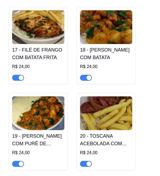
click at [108, 108] on img at bounding box center [106, 113] width 52 height 34
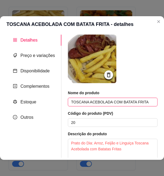
click at [108, 102] on input "TOSCANA ACEBOLADA COM BATATA FRITA" at bounding box center [113, 102] width 90 height 9
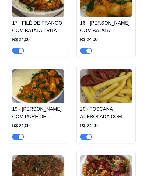
scroll to position [920, 0]
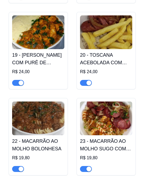
click at [44, 115] on img at bounding box center [38, 118] width 52 height 34
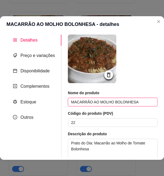
click at [100, 106] on input "MACARRÃO AO MOLHO BOLONHESA" at bounding box center [113, 102] width 90 height 9
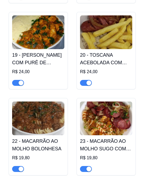
click at [108, 106] on img at bounding box center [106, 118] width 52 height 34
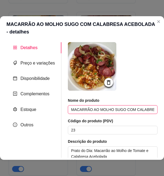
click at [108, 110] on input "MACARRÃO AO MOLHO SUGO COM CALABRESA ACEBOLADA" at bounding box center [113, 109] width 90 height 9
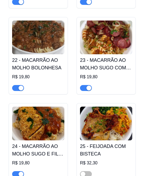
scroll to position [1028, 0]
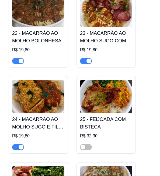
click at [36, 94] on img at bounding box center [38, 97] width 52 height 34
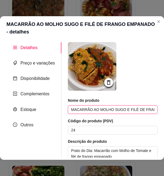
click at [108, 110] on input "MACARRÃO AO MOLHO SUGO E FILÉ DE FRANGO EMPANADO" at bounding box center [113, 109] width 90 height 9
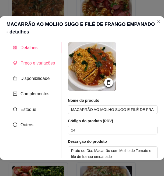
click at [33, 67] on div "Preço e variações" at bounding box center [33, 62] width 55 height 11
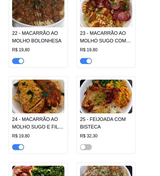
scroll to position [1055, 0]
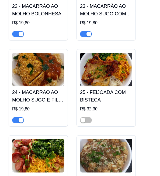
click at [108, 75] on img at bounding box center [106, 70] width 52 height 34
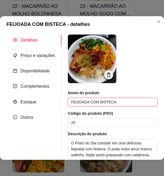
click at [107, 100] on input "FEIJOADA COM BISTECA" at bounding box center [113, 102] width 90 height 9
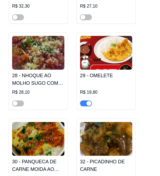
scroll to position [1271, 0]
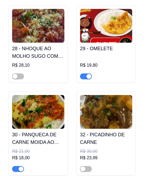
click at [47, 105] on img at bounding box center [38, 112] width 52 height 34
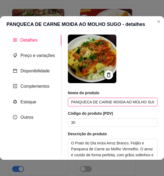
click at [108, 101] on input "PANQUECA DE CARNE MOIDA AO MOLHO SUGO" at bounding box center [113, 102] width 90 height 9
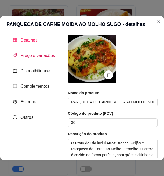
click at [31, 56] on span "Preço e variações" at bounding box center [37, 55] width 34 height 5
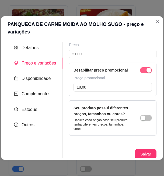
click at [108, 71] on button "button" at bounding box center [146, 70] width 12 height 6
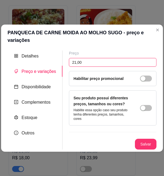
drag, startPoint x: 75, startPoint y: 62, endPoint x: 93, endPoint y: 62, distance: 17.8
click at [93, 62] on input "21,00" at bounding box center [113, 62] width 88 height 9
type input "21,90"
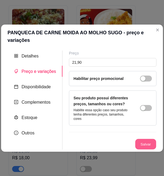
click at [108, 142] on button "Salvar" at bounding box center [145, 144] width 21 height 11
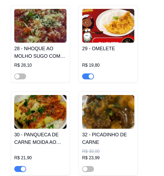
scroll to position [1298, 0]
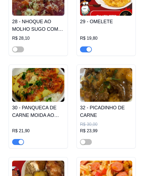
click at [108, 81] on img at bounding box center [106, 85] width 52 height 34
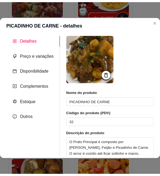
scroll to position [27, 0]
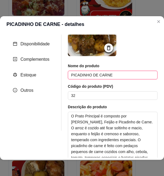
click at [96, 73] on input "PICADINHO DE CARNE" at bounding box center [113, 75] width 90 height 9
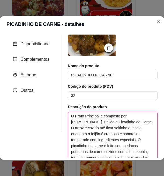
click at [104, 130] on textarea "O Prato Principal é composto por [PERSON_NAME], Feijão e Picadinho de Carne. O …" at bounding box center [112, 137] width 89 height 50
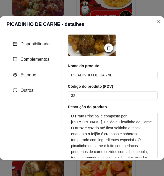
click at [89, 50] on img at bounding box center [92, 32] width 49 height 49
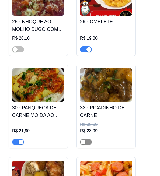
click at [86, 139] on span "button" at bounding box center [86, 142] width 12 height 6
click at [105, 82] on img at bounding box center [106, 85] width 52 height 34
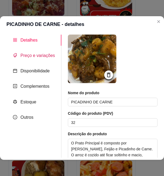
click at [38, 57] on span "Preço e variações" at bounding box center [37, 55] width 34 height 5
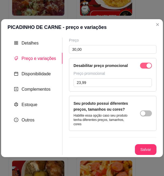
click at [108, 67] on div "button" at bounding box center [149, 65] width 5 height 5
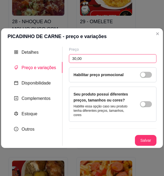
click at [79, 60] on input "30,00" at bounding box center [113, 58] width 88 height 9
type input "31,30"
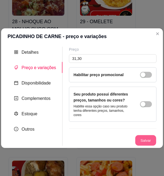
click at [108, 140] on button "Salvar" at bounding box center [145, 140] width 21 height 11
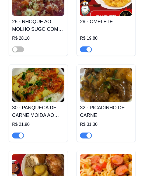
click at [85, 132] on span "button" at bounding box center [86, 135] width 12 height 6
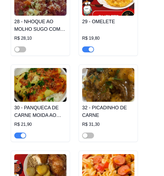
scroll to position [1325, 0]
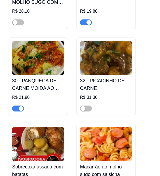
click at [104, 77] on h4 "32 - PICADINHO DE CARNE" at bounding box center [106, 84] width 52 height 15
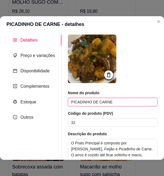
click at [92, 99] on input "PICADINHO DE CARNE" at bounding box center [113, 102] width 90 height 9
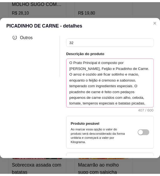
scroll to position [108, 0]
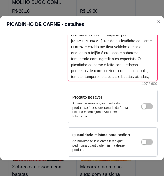
click at [103, 74] on textarea "O Prato Principal é composto por [PERSON_NAME], Feijão e Picadinho de Carne. O …" at bounding box center [112, 56] width 89 height 50
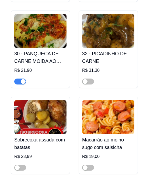
scroll to position [1379, 0]
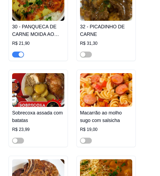
click at [55, 82] on img at bounding box center [38, 90] width 52 height 34
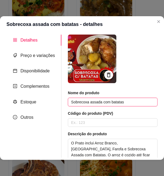
click at [105, 103] on input "Sobrecoxa assada com batatas" at bounding box center [113, 102] width 90 height 9
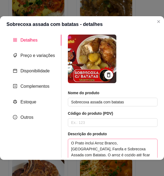
scroll to position [54, 0]
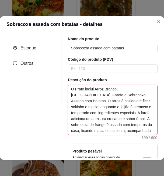
click at [95, 111] on textarea "O Prato inclui Arroz Branco, [GEOGRAPHIC_DATA], Farofa e Sobrecoxa Assada com B…" at bounding box center [112, 110] width 89 height 50
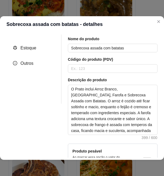
scroll to position [0, 0]
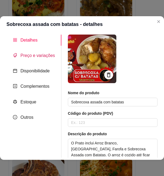
click at [35, 55] on span "Preço e variações" at bounding box center [37, 55] width 34 height 5
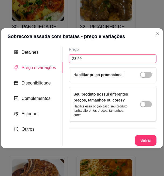
click at [77, 58] on input "23,99" at bounding box center [113, 58] width 88 height 9
type input "25,00"
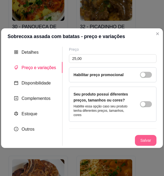
click at [108, 139] on button "Salvar" at bounding box center [146, 140] width 22 height 11
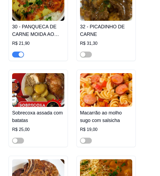
click at [39, 109] on h4 "Sobrecoxa assada com batatas" at bounding box center [38, 116] width 52 height 15
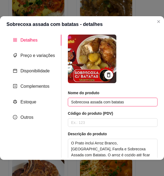
click at [94, 103] on input "Sobrecoxa assada com batatas" at bounding box center [113, 102] width 90 height 9
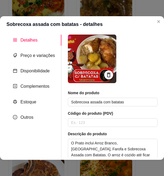
scroll to position [54, 0]
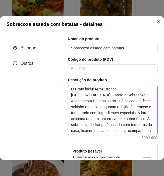
click at [95, 119] on textarea "O Prato inclui Arroz Branco, [GEOGRAPHIC_DATA], Farofa e Sobrecoxa Assada com B…" at bounding box center [112, 110] width 89 height 50
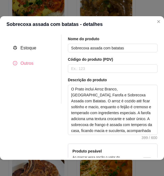
scroll to position [0, 0]
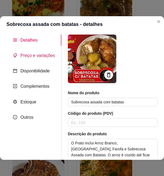
click at [35, 57] on span "Preço e variações" at bounding box center [37, 55] width 34 height 5
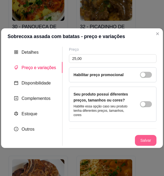
click at [108, 139] on button "Salvar" at bounding box center [146, 140] width 22 height 11
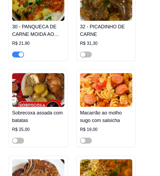
click at [108, 89] on img at bounding box center [106, 90] width 52 height 34
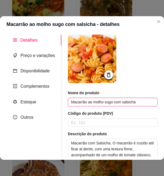
click at [101, 103] on input "Macarrão ao molho sugo com salsicha" at bounding box center [113, 102] width 90 height 9
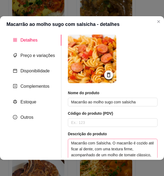
scroll to position [81, 0]
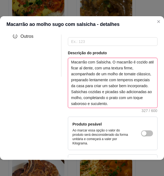
click at [107, 94] on textarea "Macarrão com Salsicha. O macarrão é cozido até ficar al dente, com uma textura …" at bounding box center [112, 83] width 89 height 50
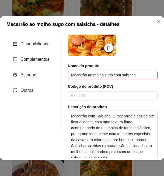
click at [82, 74] on input "Macarrão ao molho sugo com salsicha" at bounding box center [113, 75] width 90 height 9
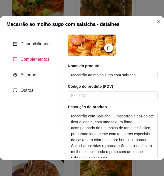
click at [31, 58] on span "Complementos" at bounding box center [34, 59] width 29 height 5
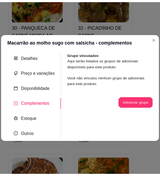
scroll to position [0, 0]
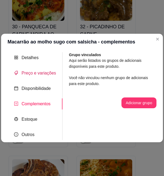
click at [40, 71] on span "Preço e variações" at bounding box center [39, 73] width 34 height 5
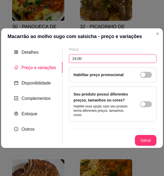
drag, startPoint x: 76, startPoint y: 59, endPoint x: 84, endPoint y: 59, distance: 8.4
click at [84, 59] on input "19,00" at bounding box center [113, 58] width 88 height 9
click at [85, 58] on input "19,80" at bounding box center [113, 58] width 88 height 9
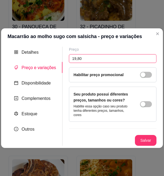
type input "19,80"
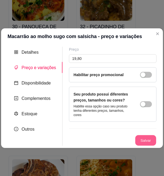
click at [108, 139] on button "Salvar" at bounding box center [145, 140] width 21 height 11
click at [108, 138] on button "Salvar" at bounding box center [146, 140] width 22 height 11
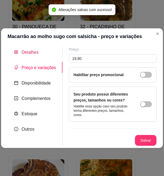
click at [30, 52] on span "Detalhes" at bounding box center [30, 52] width 17 height 5
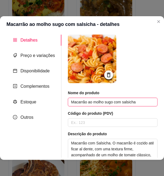
click at [108, 100] on input "Macarrão ao molho sugo com salsicha" at bounding box center [113, 102] width 90 height 9
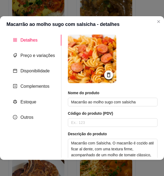
click at [107, 75] on icon at bounding box center [109, 75] width 6 height 6
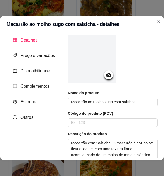
click at [95, 67] on div at bounding box center [92, 58] width 49 height 49
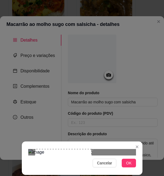
click at [61, 149] on div "Use the arrow keys to move the crop selection area" at bounding box center [63, 177] width 57 height 57
click at [108, 162] on span "OK" at bounding box center [128, 163] width 5 height 6
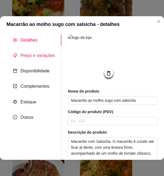
click at [37, 57] on span "Preço e variações" at bounding box center [37, 55] width 34 height 5
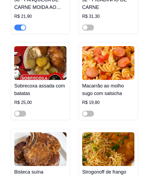
scroll to position [1432, 0]
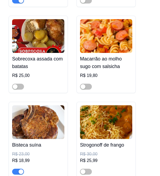
click at [41, 119] on img at bounding box center [38, 122] width 52 height 34
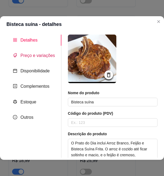
click at [41, 57] on span "Preço e variações" at bounding box center [37, 55] width 34 height 5
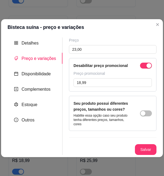
drag, startPoint x: 148, startPoint y: 65, endPoint x: 139, endPoint y: 64, distance: 9.5
click at [108, 65] on div "button" at bounding box center [149, 65] width 5 height 5
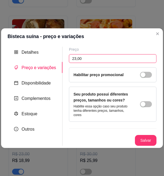
click at [73, 58] on input "23,00" at bounding box center [113, 58] width 88 height 9
click at [73, 58] on input "24,00" at bounding box center [113, 58] width 88 height 9
type input "24,00"
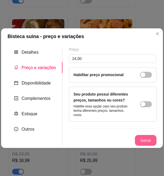
click at [108, 140] on button "Salvar" at bounding box center [146, 140] width 22 height 11
click at [108, 137] on button "Salvar" at bounding box center [146, 140] width 22 height 11
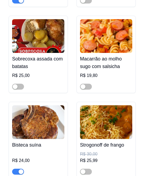
click at [108, 111] on img at bounding box center [106, 122] width 52 height 34
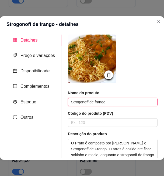
click at [98, 101] on input "Strogonoff de frango" at bounding box center [113, 102] width 90 height 9
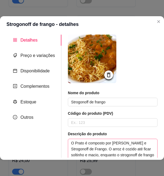
scroll to position [27, 0]
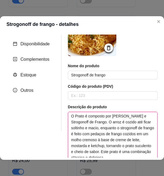
click at [108, 133] on textarea "O Prato é composto por [PERSON_NAME] e Strogonoff de Frango. O arroz é cozido a…" at bounding box center [112, 137] width 89 height 50
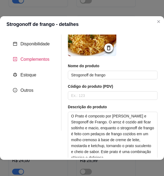
click at [36, 61] on span "Complementos" at bounding box center [34, 59] width 29 height 5
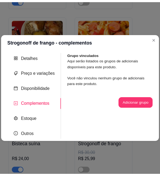
scroll to position [0, 0]
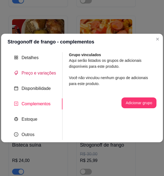
click at [37, 75] on span "Preço e variações" at bounding box center [39, 73] width 34 height 5
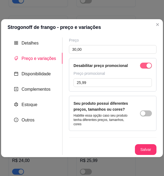
click at [108, 66] on span "button" at bounding box center [146, 66] width 12 height 6
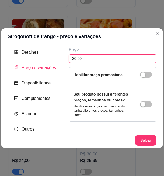
click at [79, 60] on input "30,00" at bounding box center [113, 58] width 88 height 9
click at [78, 60] on input "30,00" at bounding box center [113, 58] width 88 height 9
drag, startPoint x: 77, startPoint y: 59, endPoint x: 106, endPoint y: 56, distance: 28.8
click at [106, 56] on input "30,00" at bounding box center [113, 58] width 88 height 9
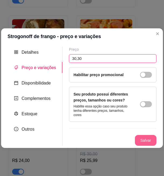
type input "30,30"
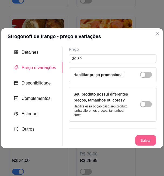
click at [108, 136] on button "Salvar" at bounding box center [145, 140] width 21 height 11
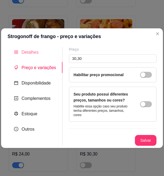
click at [38, 52] on div "Detalhes" at bounding box center [35, 52] width 55 height 11
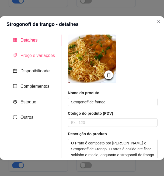
click at [33, 51] on div "Preço e variações" at bounding box center [33, 55] width 55 height 11
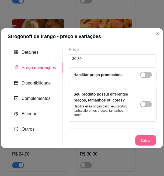
click at [108, 138] on button "Salvar" at bounding box center [145, 140] width 21 height 11
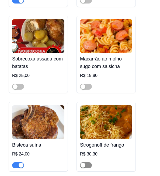
click at [85, 162] on span "button" at bounding box center [86, 165] width 12 height 6
click at [84, 162] on span "button" at bounding box center [86, 165] width 12 height 6
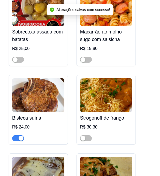
scroll to position [1486, 0]
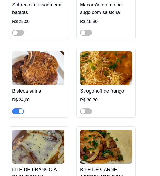
click at [108, 77] on img at bounding box center [106, 68] width 52 height 34
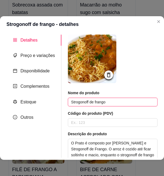
click at [95, 102] on input "Strogonoff de frango" at bounding box center [113, 102] width 90 height 9
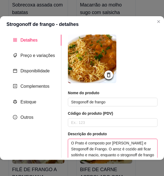
click at [88, 147] on textarea "O Prato é composto por [PERSON_NAME] e Strogonoff de Frango. O arroz é cozido a…" at bounding box center [112, 164] width 89 height 50
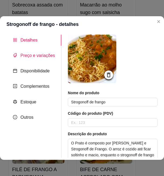
click at [37, 56] on span "Preço e variações" at bounding box center [37, 55] width 34 height 5
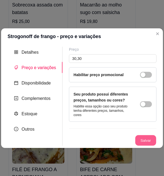
click at [108, 139] on button "Salvar" at bounding box center [145, 140] width 21 height 11
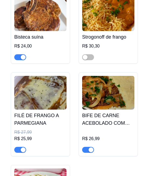
scroll to position [1567, 0]
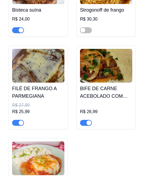
click at [32, 85] on h4 "FILÉ DE FRANGO A PARMEGIANA" at bounding box center [38, 92] width 52 height 15
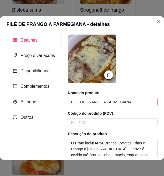
scroll to position [27, 0]
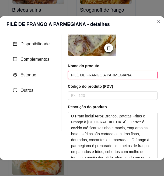
click at [96, 74] on input "FILÉ DE FRANGO A PARMEGIANA" at bounding box center [113, 75] width 90 height 9
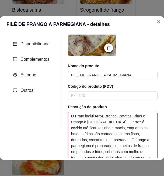
click at [108, 130] on textarea "O Prato inclui Arroz Branco, Batatas Fritas e Frango à [GEOGRAPHIC_DATA]. O arr…" at bounding box center [112, 137] width 89 height 50
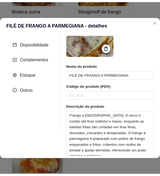
scroll to position [0, 0]
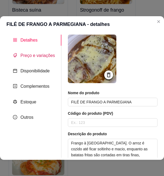
click at [32, 56] on span "Preço e variações" at bounding box center [37, 55] width 34 height 5
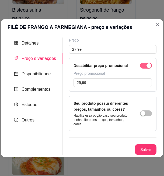
click at [108, 65] on div "button" at bounding box center [149, 65] width 5 height 5
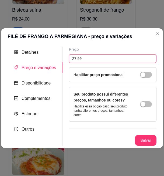
click at [76, 58] on input "27,99" at bounding box center [113, 58] width 88 height 9
type input "29,20"
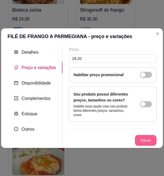
click at [108, 141] on button "Salvar" at bounding box center [146, 140] width 22 height 11
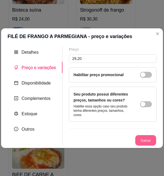
click at [108, 138] on button "Salvar" at bounding box center [145, 140] width 21 height 11
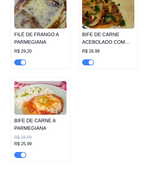
scroll to position [1648, 0]
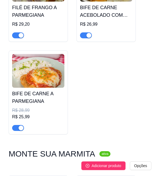
click at [44, 71] on img at bounding box center [38, 71] width 52 height 34
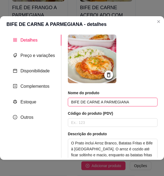
click at [108, 104] on input "BIFE DE CARNE A PARMEGIANA" at bounding box center [113, 102] width 90 height 9
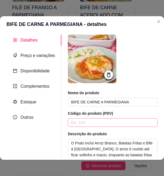
scroll to position [81, 0]
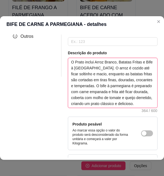
click at [98, 91] on textarea "O Prato inclui Arroz Branco, Batatas Fritas e Bife à [GEOGRAPHIC_DATA]. O arroz…" at bounding box center [112, 83] width 89 height 50
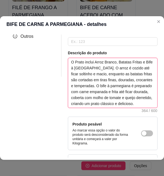
click at [98, 91] on textarea "O Prato inclui Arroz Branco, Batatas Fritas e Bife à [GEOGRAPHIC_DATA]. O arroz…" at bounding box center [112, 83] width 89 height 50
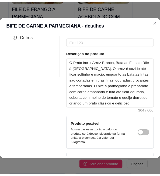
scroll to position [0, 0]
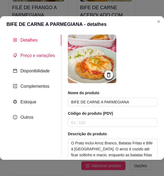
click at [40, 56] on span "Preço e variações" at bounding box center [37, 55] width 34 height 5
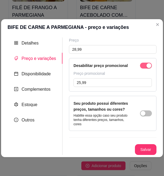
click at [108, 65] on div "button" at bounding box center [149, 65] width 5 height 5
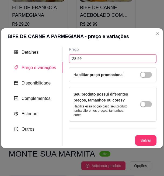
click at [76, 57] on input "28,99" at bounding box center [113, 58] width 88 height 9
click at [98, 60] on input "30,20" at bounding box center [113, 58] width 88 height 9
type input "30,20"
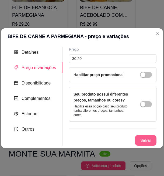
click at [108, 136] on button "Salvar" at bounding box center [146, 140] width 22 height 11
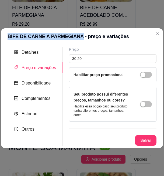
drag, startPoint x: 77, startPoint y: 37, endPoint x: 8, endPoint y: 37, distance: 69.8
click at [8, 37] on header "BIFE DE CARNE A PARMEGIANA - preço e variações" at bounding box center [82, 36] width 162 height 16
copy header "BIFE DE CARNE A PARMEGIANA"
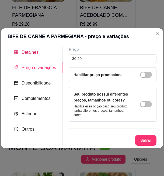
click at [36, 52] on span "Detalhes" at bounding box center [30, 52] width 17 height 5
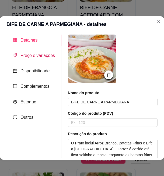
click at [37, 57] on span "Preço e variações" at bounding box center [37, 55] width 34 height 5
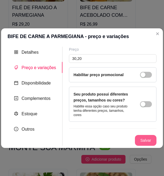
click at [108, 133] on div "Preço 30,20 Habilitar preço promocional Seu produto possui diferentes preços, t…" at bounding box center [113, 96] width 88 height 99
click at [34, 51] on span "Detalhes" at bounding box center [30, 52] width 17 height 5
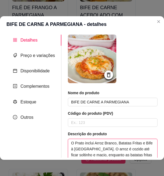
click at [107, 145] on textarea "O Prato inclui Arroz Branco, Batatas Fritas e Bife à [GEOGRAPHIC_DATA]. O arroz…" at bounding box center [112, 164] width 89 height 50
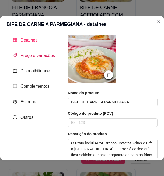
click at [35, 56] on span "Preço e variações" at bounding box center [37, 55] width 34 height 5
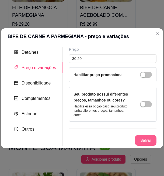
click at [108, 139] on button "Salvar" at bounding box center [146, 140] width 22 height 11
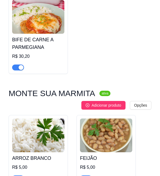
scroll to position [1756, 0]
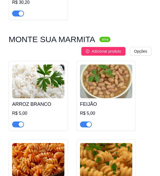
click at [46, 80] on img at bounding box center [38, 81] width 52 height 34
click at [35, 101] on h4 "ARROZ BRANCO" at bounding box center [38, 104] width 52 height 8
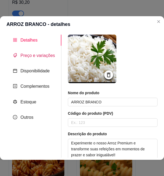
click at [38, 53] on span "Preço e variações" at bounding box center [37, 55] width 34 height 5
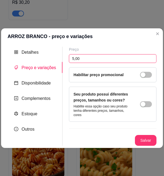
click at [93, 58] on input "5,00" at bounding box center [113, 58] width 88 height 9
type input "5,20"
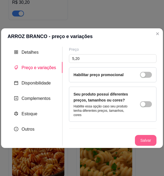
click at [108, 138] on button "Salvar" at bounding box center [146, 140] width 22 height 11
click at [108, 136] on button "Salvar" at bounding box center [145, 140] width 21 height 11
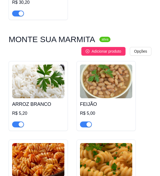
click at [97, 75] on img at bounding box center [106, 81] width 52 height 34
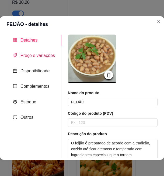
click at [37, 58] on span "Preço e variações" at bounding box center [37, 55] width 34 height 5
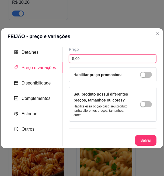
drag, startPoint x: 73, startPoint y: 58, endPoint x: 92, endPoint y: 59, distance: 18.9
click at [92, 59] on input "5,00" at bounding box center [113, 58] width 88 height 9
type input "5,20"
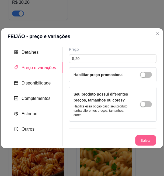
click at [108, 141] on button "Salvar" at bounding box center [145, 140] width 21 height 11
click at [108, 140] on button "Salvar" at bounding box center [146, 140] width 22 height 11
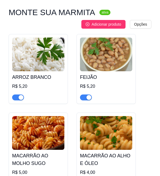
scroll to position [1810, 0]
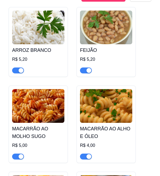
click at [51, 100] on img at bounding box center [38, 106] width 52 height 34
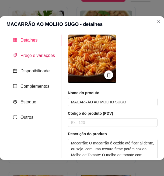
click at [39, 57] on span "Preço e variações" at bounding box center [37, 55] width 34 height 5
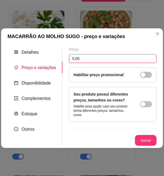
drag, startPoint x: 74, startPoint y: 59, endPoint x: 89, endPoint y: 60, distance: 14.8
click at [89, 60] on input "5,00" at bounding box center [113, 58] width 88 height 9
type input "5,20"
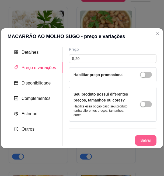
click at [108, 140] on button "Salvar" at bounding box center [146, 140] width 22 height 11
click at [108, 139] on button "Salvar" at bounding box center [146, 140] width 22 height 11
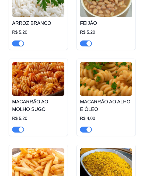
scroll to position [1864, 0]
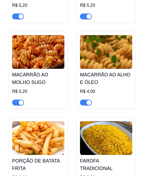
click at [108, 47] on img at bounding box center [106, 52] width 52 height 34
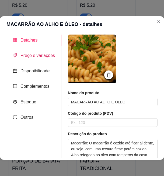
click at [38, 57] on span "Preço e variações" at bounding box center [37, 55] width 34 height 5
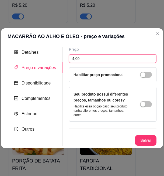
click at [75, 60] on input "4,00" at bounding box center [113, 58] width 88 height 9
drag, startPoint x: 74, startPoint y: 59, endPoint x: 92, endPoint y: 59, distance: 18.1
click at [92, 59] on input "4,00" at bounding box center [113, 58] width 88 height 9
type input "4,20"
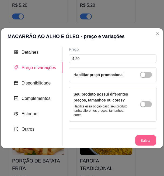
click at [108, 139] on button "Salvar" at bounding box center [145, 140] width 21 height 11
click at [108, 140] on button "Salvar" at bounding box center [145, 140] width 21 height 11
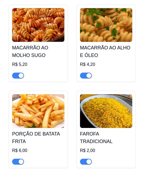
scroll to position [1918, 0]
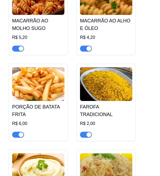
click at [46, 75] on img at bounding box center [38, 84] width 52 height 34
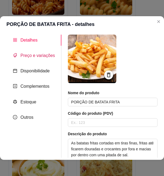
click at [31, 58] on span "Preço e variações" at bounding box center [37, 55] width 34 height 5
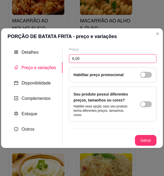
drag, startPoint x: 73, startPoint y: 58, endPoint x: 88, endPoint y: 62, distance: 15.1
click at [88, 62] on input "6,00" at bounding box center [113, 58] width 88 height 9
type input "6,30"
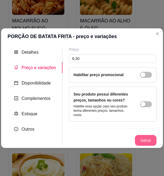
click at [108, 137] on button "Salvar" at bounding box center [146, 140] width 22 height 11
click at [108, 141] on button "Salvar" at bounding box center [146, 140] width 22 height 11
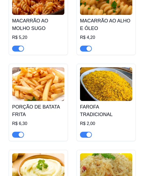
click at [108, 80] on img at bounding box center [106, 84] width 52 height 34
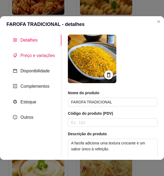
click at [42, 56] on span "Preço e variações" at bounding box center [37, 55] width 34 height 5
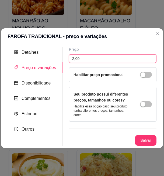
click at [81, 61] on input "2,00" at bounding box center [113, 58] width 88 height 9
click at [77, 59] on input "2,10" at bounding box center [113, 58] width 88 height 9
type input "2,10"
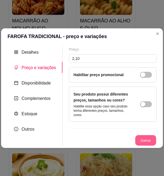
click at [108, 140] on button "Salvar" at bounding box center [145, 140] width 21 height 11
click at [108, 140] on button "Salvar" at bounding box center [146, 140] width 22 height 11
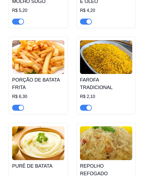
scroll to position [1972, 0]
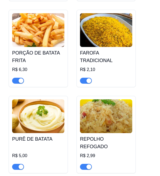
click at [38, 111] on img at bounding box center [38, 116] width 52 height 34
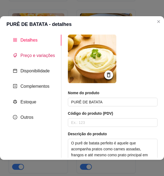
click at [36, 56] on span "Preço e variações" at bounding box center [37, 55] width 34 height 5
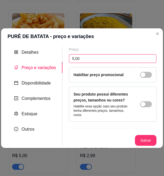
click at [71, 58] on input "5,00" at bounding box center [113, 58] width 88 height 9
click at [75, 59] on input "5,00" at bounding box center [113, 58] width 88 height 9
drag, startPoint x: 73, startPoint y: 59, endPoint x: 95, endPoint y: 60, distance: 21.9
click at [95, 60] on input "5,00" at bounding box center [113, 58] width 88 height 9
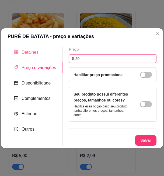
type input "5,20"
click at [38, 53] on div "Detalhes" at bounding box center [35, 52] width 55 height 11
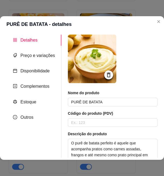
click at [36, 63] on div "Detalhes Preço e variações Disponibilidade Complementos Estoque Outros" at bounding box center [33, 95] width 55 height 123
click at [35, 58] on span "Preço e variações" at bounding box center [37, 55] width 34 height 5
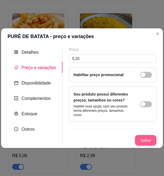
click at [108, 136] on button "Salvar" at bounding box center [146, 140] width 22 height 11
click at [108, 139] on button "Salvar" at bounding box center [146, 140] width 22 height 11
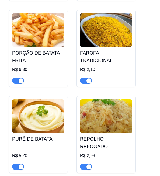
click at [108, 135] on h4 "REPOLHO REFOGADO" at bounding box center [106, 142] width 52 height 15
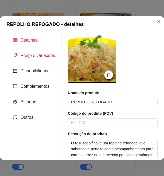
click at [39, 57] on span "Preço e variações" at bounding box center [37, 55] width 34 height 5
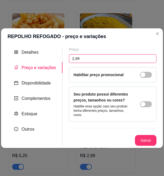
click at [77, 57] on input "2,99" at bounding box center [113, 58] width 88 height 9
type input "3,10"
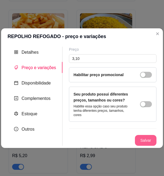
click at [108, 137] on button "Salvar" at bounding box center [146, 140] width 22 height 11
click at [108, 139] on button "Salvar" at bounding box center [146, 140] width 22 height 11
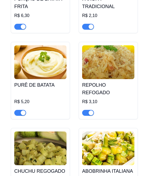
scroll to position [2052, 0]
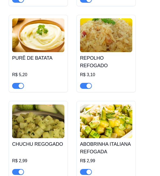
click at [43, 108] on img at bounding box center [38, 121] width 52 height 34
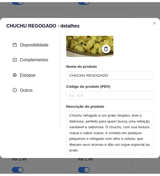
scroll to position [0, 0]
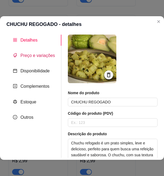
click at [33, 55] on span "Preço e variações" at bounding box center [37, 55] width 34 height 5
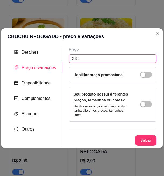
click at [77, 59] on input "2,99" at bounding box center [113, 58] width 88 height 9
type input "3,10"
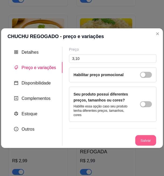
click at [108, 138] on button "Salvar" at bounding box center [145, 140] width 21 height 11
click at [108, 138] on button "Salvar" at bounding box center [146, 140] width 22 height 11
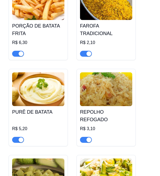
scroll to position [2052, 0]
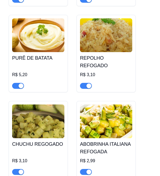
click at [106, 107] on img at bounding box center [106, 121] width 52 height 34
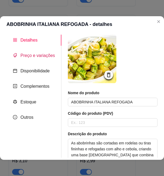
click at [44, 57] on span "Preço e variações" at bounding box center [37, 55] width 34 height 5
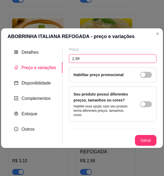
click at [91, 60] on input "2,99" at bounding box center [113, 58] width 88 height 9
type input "3,10"
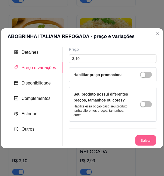
click at [108, 139] on button "Salvar" at bounding box center [145, 140] width 21 height 11
click at [108, 137] on button "Salvar" at bounding box center [145, 140] width 21 height 11
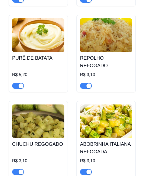
scroll to position [2106, 0]
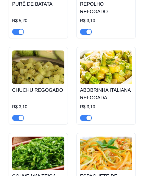
click at [45, 136] on img at bounding box center [38, 153] width 52 height 34
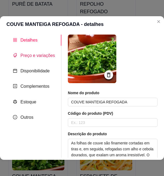
click at [33, 53] on span "Preço e variações" at bounding box center [37, 55] width 34 height 5
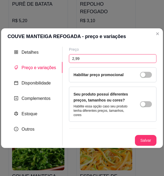
click at [75, 57] on input "2,99" at bounding box center [113, 58] width 88 height 9
type input "3,10"
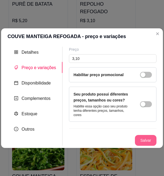
click at [108, 139] on button "Salvar" at bounding box center [146, 140] width 22 height 11
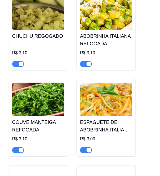
scroll to position [2187, 0]
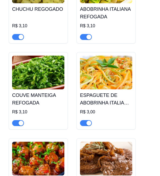
click at [106, 67] on img at bounding box center [106, 73] width 52 height 34
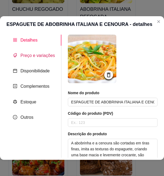
click at [29, 58] on div "Preço e variações" at bounding box center [34, 55] width 42 height 7
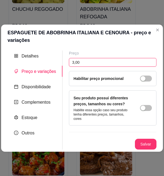
click at [82, 62] on input "3,00" at bounding box center [113, 62] width 88 height 9
click at [77, 61] on input "3,00" at bounding box center [113, 62] width 88 height 9
click at [71, 61] on input "3,00" at bounding box center [113, 62] width 88 height 9
drag, startPoint x: 73, startPoint y: 62, endPoint x: 95, endPoint y: 64, distance: 21.6
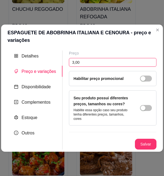
click at [95, 64] on input "3,00" at bounding box center [113, 62] width 88 height 9
type input "3,10"
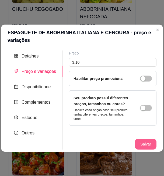
click at [108, 143] on button "Salvar" at bounding box center [146, 144] width 22 height 11
click at [108, 141] on button "Salvar" at bounding box center [146, 144] width 22 height 11
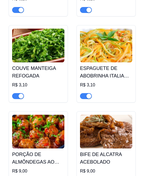
scroll to position [2241, 0]
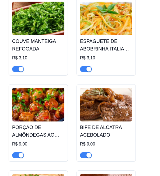
click at [46, 97] on img at bounding box center [38, 105] width 52 height 34
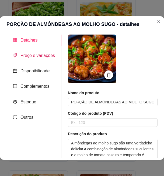
click at [46, 56] on span "Preço e variações" at bounding box center [37, 55] width 34 height 5
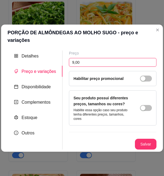
click at [86, 59] on input "9,00" at bounding box center [113, 62] width 88 height 9
click at [86, 59] on input "9,40" at bounding box center [113, 62] width 88 height 9
type input "9,40"
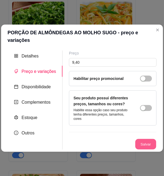
click at [108, 139] on button "Salvar" at bounding box center [145, 144] width 21 height 11
click at [108, 139] on button "Salvar" at bounding box center [146, 144] width 22 height 11
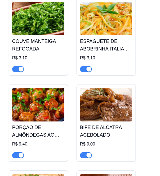
click at [108, 93] on img at bounding box center [106, 105] width 52 height 34
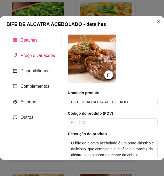
click at [31, 57] on span "Preço e variações" at bounding box center [37, 55] width 34 height 5
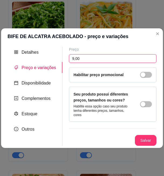
click at [77, 59] on input "9,00" at bounding box center [113, 58] width 88 height 9
click at [75, 59] on input "9,00" at bounding box center [113, 58] width 88 height 9
drag, startPoint x: 74, startPoint y: 59, endPoint x: 88, endPoint y: 59, distance: 14.6
click at [88, 59] on input "9,00" at bounding box center [113, 58] width 88 height 9
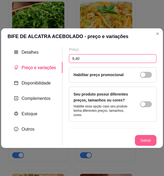
type input "9,40"
click at [108, 136] on button "Salvar" at bounding box center [146, 140] width 22 height 11
click at [74, 57] on input "9,40" at bounding box center [113, 58] width 88 height 9
click at [108, 137] on button "Salvar" at bounding box center [146, 140] width 22 height 11
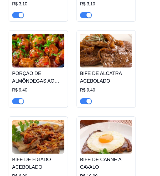
scroll to position [2322, 0]
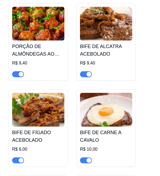
click at [46, 99] on img at bounding box center [38, 110] width 52 height 34
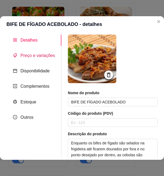
click at [30, 54] on span "Preço e variações" at bounding box center [37, 55] width 34 height 5
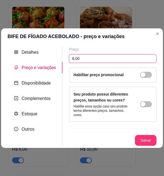
drag, startPoint x: 74, startPoint y: 59, endPoint x: 84, endPoint y: 59, distance: 10.0
click at [84, 59] on input "6,00" at bounding box center [113, 58] width 88 height 9
click at [75, 59] on input "6,25" at bounding box center [113, 58] width 88 height 9
type input "6,25"
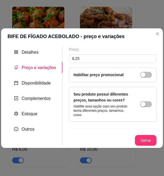
click at [108, 138] on button "Salvar" at bounding box center [146, 140] width 22 height 11
click at [108, 142] on button "Salvar" at bounding box center [145, 140] width 21 height 11
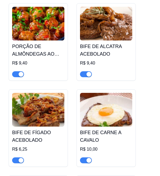
click at [108, 96] on img at bounding box center [106, 110] width 52 height 34
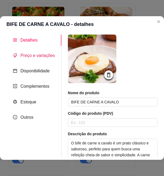
click at [36, 54] on span "Preço e variações" at bounding box center [37, 55] width 34 height 5
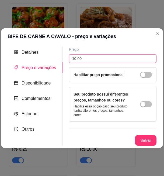
drag, startPoint x: 75, startPoint y: 58, endPoint x: 84, endPoint y: 58, distance: 8.6
click at [84, 58] on input "10,00" at bounding box center [113, 58] width 88 height 9
click at [77, 58] on input "10,42" at bounding box center [113, 58] width 88 height 9
type input "10,42"
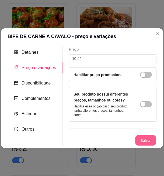
click at [108, 135] on div "Salvar" at bounding box center [113, 140] width 88 height 11
click at [108, 139] on button "Salvar" at bounding box center [145, 140] width 21 height 11
click at [108, 143] on button "Salvar" at bounding box center [146, 140] width 22 height 11
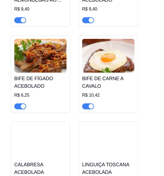
scroll to position [2403, 0]
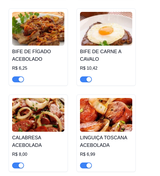
click at [42, 103] on img at bounding box center [38, 115] width 52 height 34
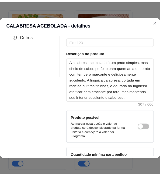
scroll to position [0, 0]
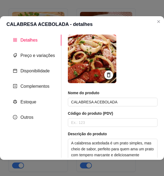
click at [31, 59] on div "Preço e variações" at bounding box center [33, 55] width 55 height 11
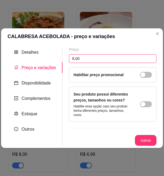
click at [77, 59] on input "8,00" at bounding box center [113, 58] width 88 height 9
click at [78, 56] on input "8,00" at bounding box center [113, 58] width 88 height 9
click at [74, 58] on input "8,00" at bounding box center [113, 58] width 88 height 9
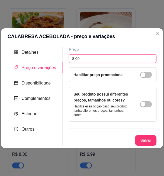
drag, startPoint x: 74, startPoint y: 58, endPoint x: 103, endPoint y: 58, distance: 28.8
click at [103, 58] on input "8,00" at bounding box center [113, 58] width 88 height 9
type input "8,30"
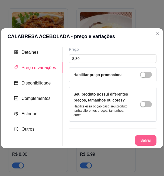
click at [108, 141] on button "Salvar" at bounding box center [146, 140] width 22 height 11
click at [108, 136] on button "Salvar" at bounding box center [146, 140] width 22 height 11
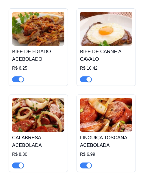
scroll to position [2430, 0]
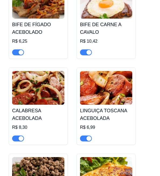
click at [106, 71] on img at bounding box center [106, 88] width 52 height 34
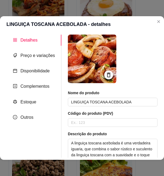
click at [36, 49] on div "Detalhes Preço e variações Disponibilidade Complementos Estoque Outros" at bounding box center [33, 95] width 55 height 123
click at [36, 55] on span "Preço e variações" at bounding box center [37, 55] width 34 height 5
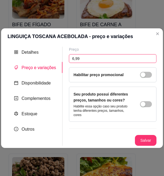
click at [79, 60] on input "6,99" at bounding box center [113, 58] width 88 height 9
click at [74, 58] on input "6,99" at bounding box center [113, 58] width 88 height 9
click at [74, 58] on input "7,30" at bounding box center [113, 58] width 88 height 9
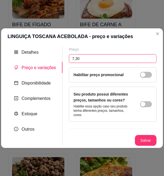
click at [74, 58] on input "7,30" at bounding box center [113, 58] width 88 height 9
type input "7,30"
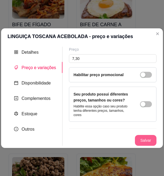
click at [108, 139] on button "Salvar" at bounding box center [146, 140] width 22 height 11
click at [108, 108] on section "LINGUIÇA TOSCANA ACEBOLADA - preço e variações Detalhes Preço e variações Dispo…" at bounding box center [82, 87] width 162 height 119
click at [108, 137] on button "Salvar" at bounding box center [145, 140] width 21 height 11
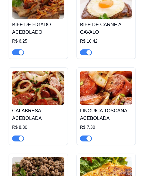
scroll to position [2457, 0]
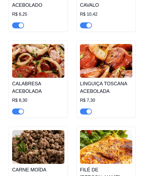
click at [47, 130] on img at bounding box center [38, 147] width 52 height 34
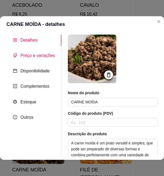
click at [27, 52] on div "Preço e variações" at bounding box center [34, 55] width 42 height 7
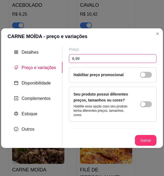
click at [75, 60] on input "6,99" at bounding box center [113, 58] width 88 height 9
click at [71, 60] on input "7,30" at bounding box center [113, 58] width 88 height 9
type input "7,30"
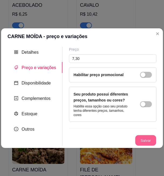
click at [108, 139] on button "Salvar" at bounding box center [145, 140] width 21 height 11
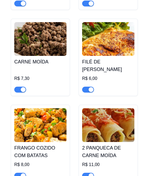
scroll to position [2511, 0]
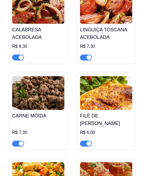
click at [30, 83] on img at bounding box center [38, 93] width 52 height 34
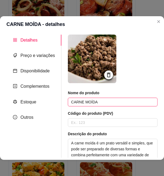
click at [84, 102] on input "CARNE MOÍDA" at bounding box center [113, 102] width 90 height 9
click at [84, 101] on input "CARNE MOÍDA" at bounding box center [113, 102] width 90 height 9
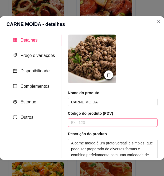
scroll to position [54, 0]
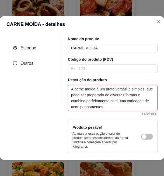
click at [104, 96] on textarea "A carne moída é um prato versátil e simples, que pode ser preparado de diversas…" at bounding box center [112, 98] width 89 height 26
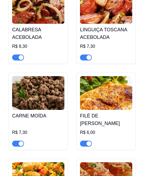
click at [32, 112] on h4 "CARNE MOÍDA" at bounding box center [38, 116] width 52 height 8
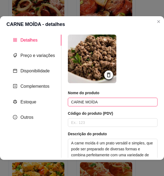
click at [92, 103] on input "CARNE MOÍDA" at bounding box center [113, 102] width 90 height 9
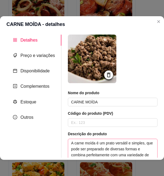
scroll to position [27, 0]
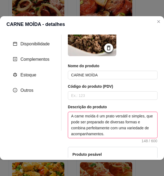
click at [103, 126] on textarea "A carne moída é um prato versátil e simples, que pode ser preparado de diversas…" at bounding box center [112, 125] width 89 height 26
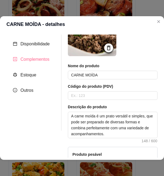
scroll to position [0, 0]
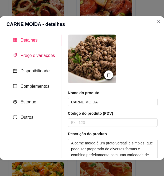
click at [36, 56] on span "Preço e variações" at bounding box center [37, 55] width 34 height 5
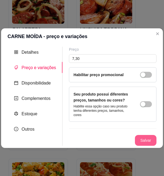
click at [108, 142] on button "Salvar" at bounding box center [146, 140] width 22 height 11
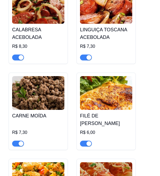
click at [37, 112] on h4 "CARNE MOÍDA" at bounding box center [38, 116] width 52 height 8
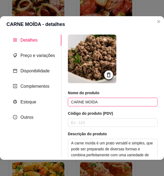
click at [95, 103] on input "CARNE MOÍDA" at bounding box center [113, 102] width 90 height 9
